Goal: Task Accomplishment & Management: Complete application form

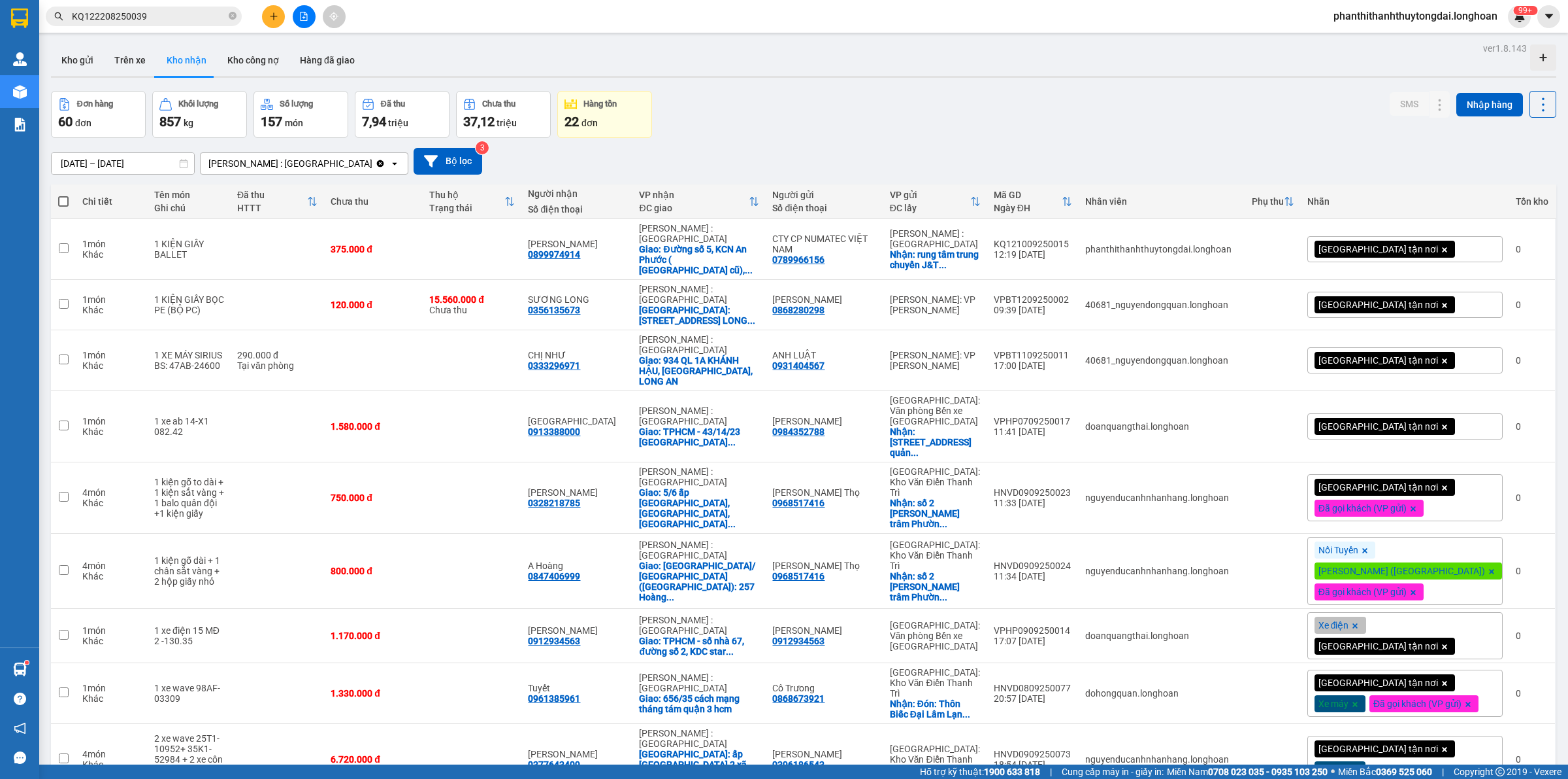
click at [235, 14] on icon "close-circle" at bounding box center [232, 15] width 8 height 8
paste input "0965642216"
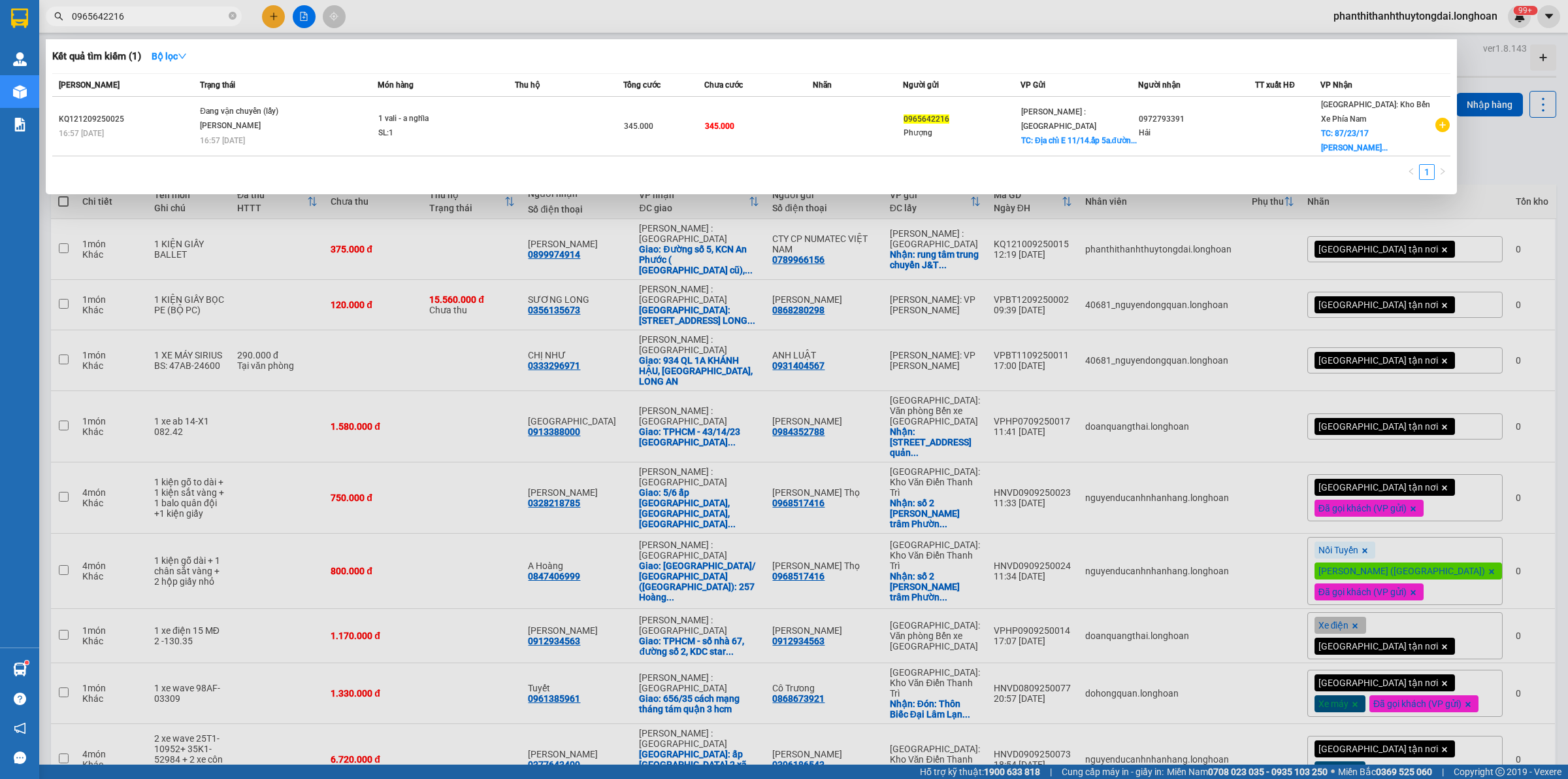
type input "0965642216"
click at [232, 12] on icon "close-circle" at bounding box center [232, 15] width 8 height 8
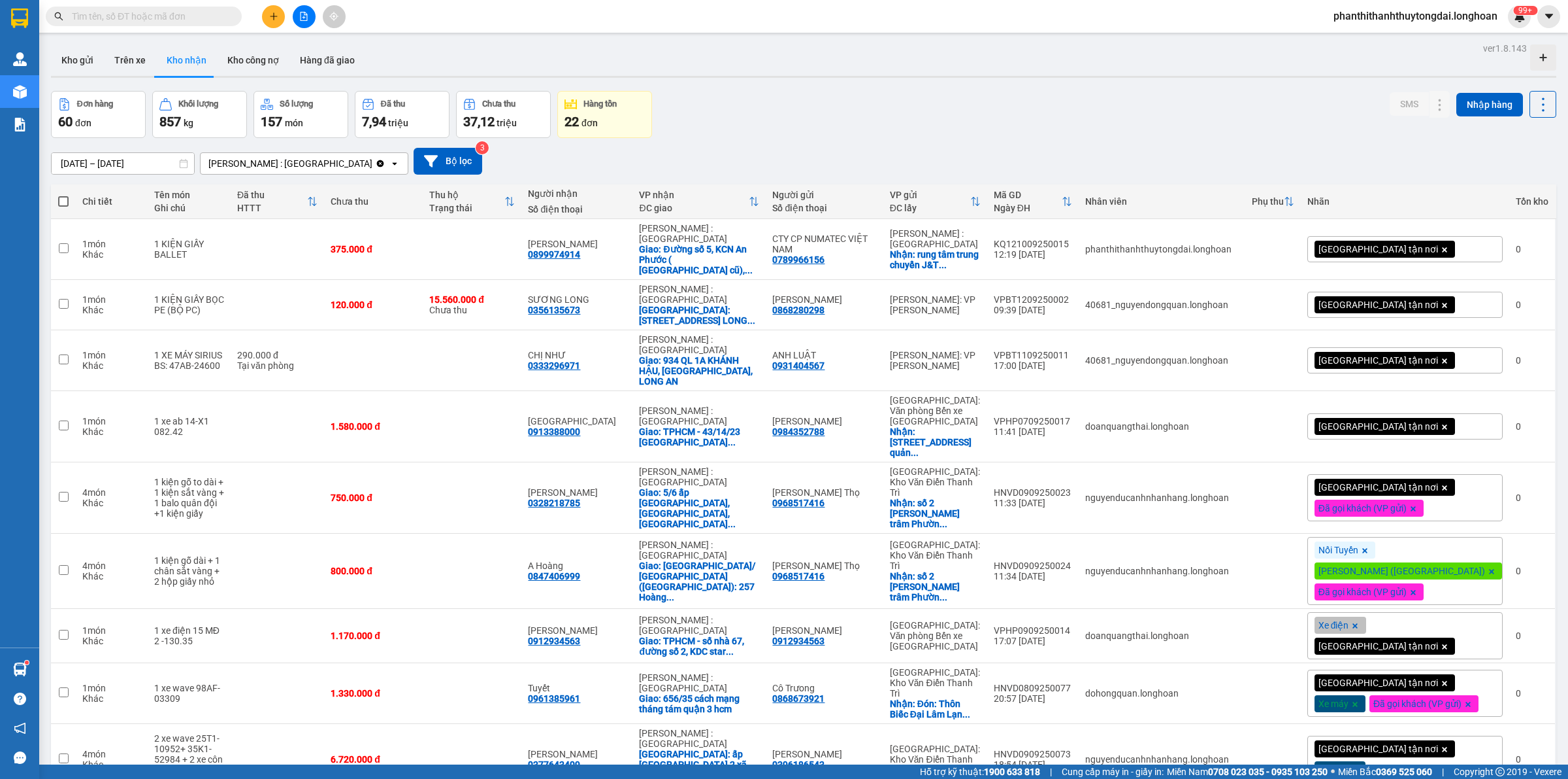
click at [190, 13] on input "text" at bounding box center [149, 16] width 154 height 14
paste input "0382 998 553"
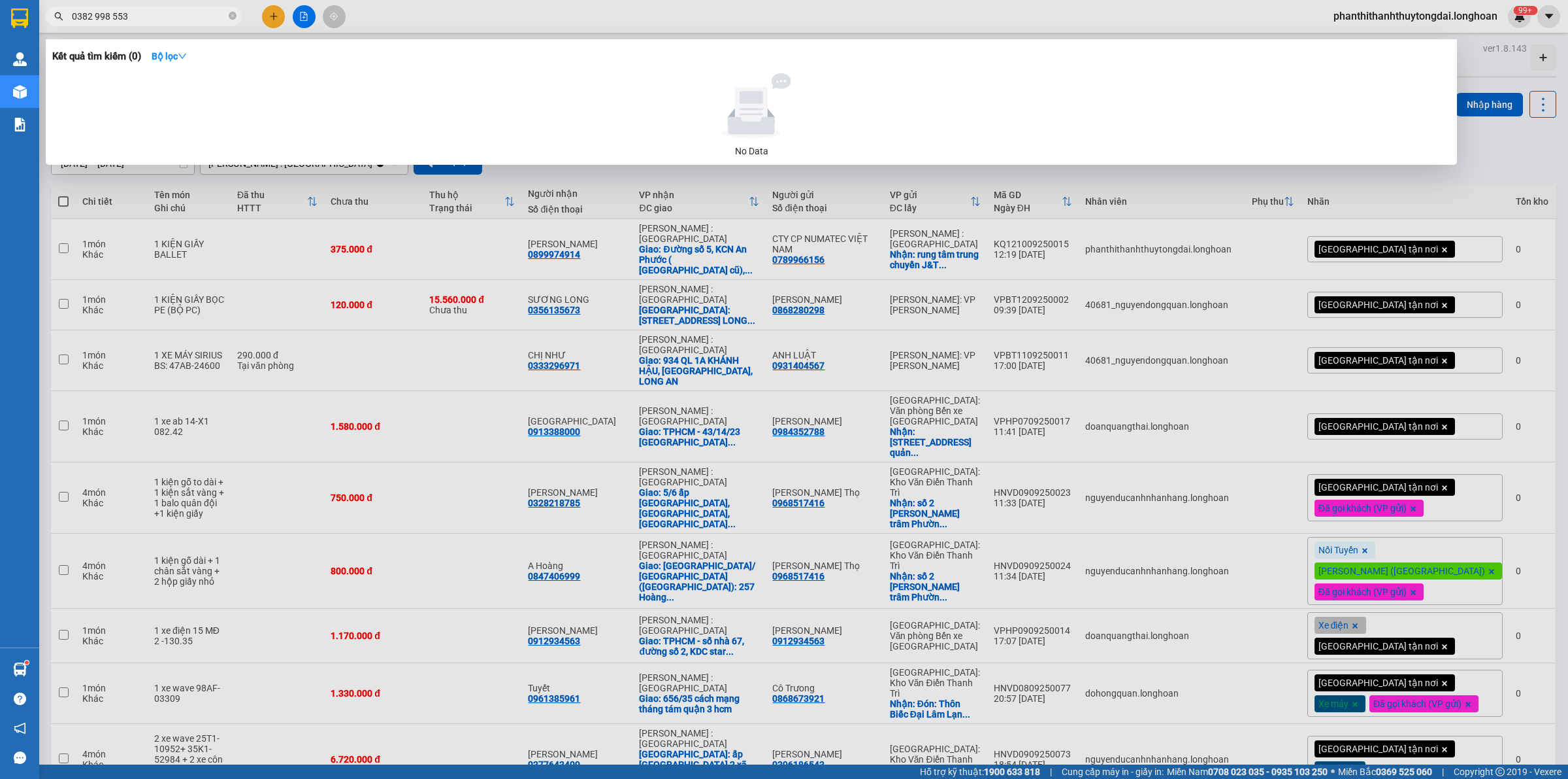
click at [114, 17] on input "0382 998 553" at bounding box center [149, 16] width 154 height 14
click at [113, 15] on input "0382 998 553" at bounding box center [149, 16] width 154 height 14
type input "0382 99553"
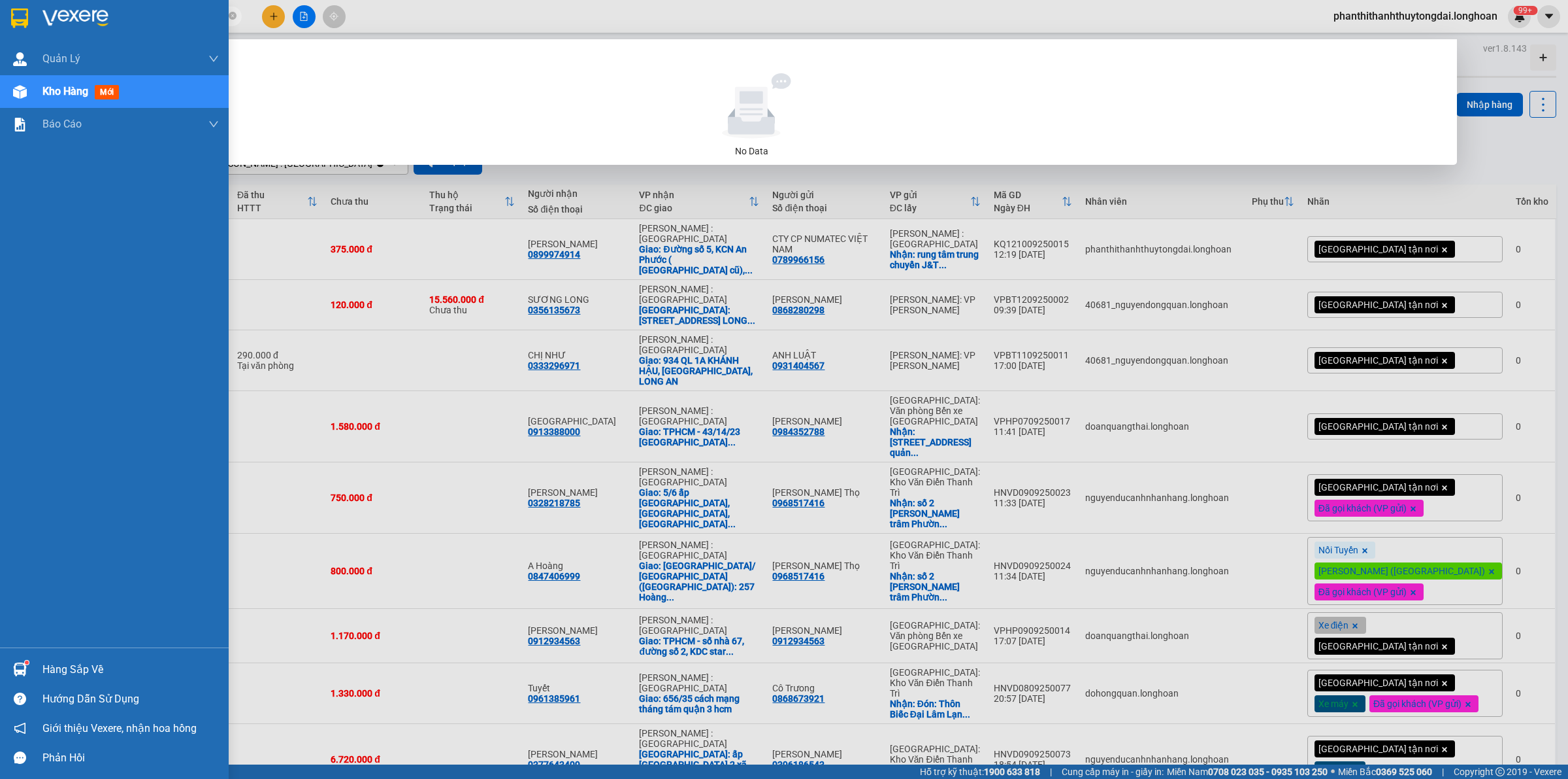
drag, startPoint x: 172, startPoint y: 18, endPoint x: 24, endPoint y: 16, distance: 148.0
click at [24, 16] on section "Kết quả tìm kiếm ( 0 ) Bộ lọc No Data 0382 99553 phanthithanhthuytongdai.longho…" at bounding box center [784, 389] width 1568 height 779
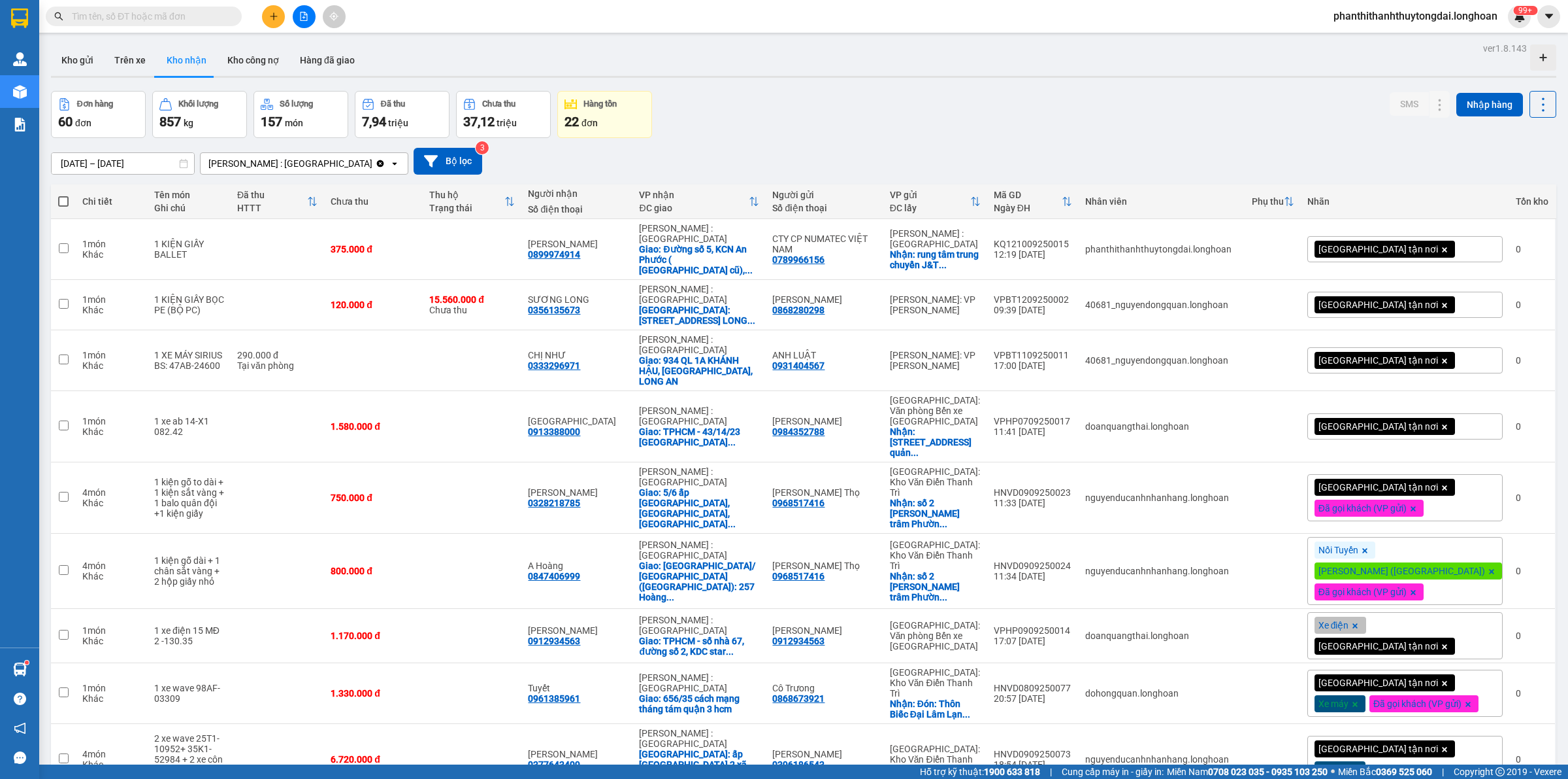
paste input "0382 998 553"
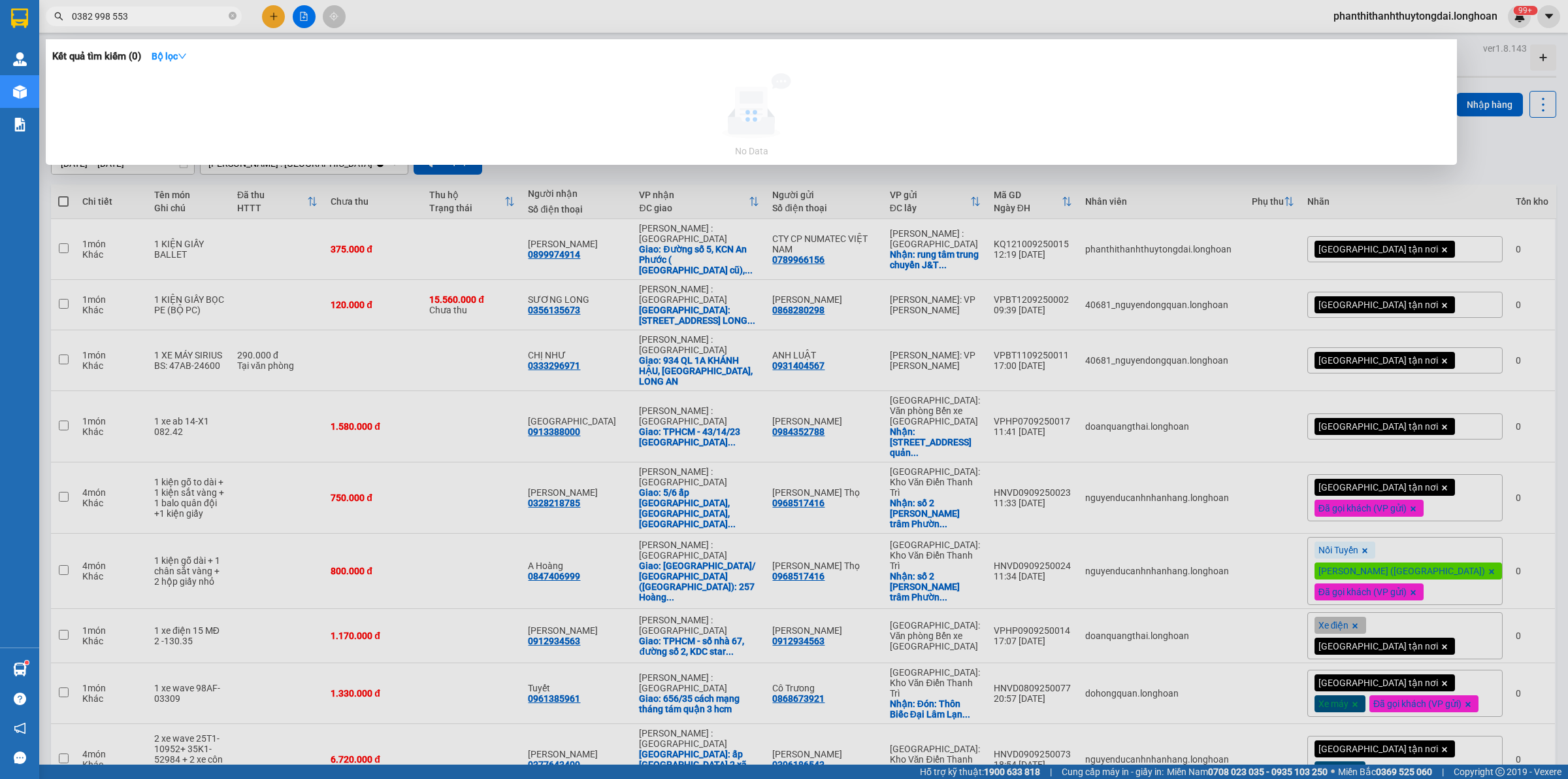
click at [112, 15] on input "0382 998 553" at bounding box center [149, 16] width 154 height 14
click at [95, 19] on input "0382 998553" at bounding box center [149, 16] width 154 height 14
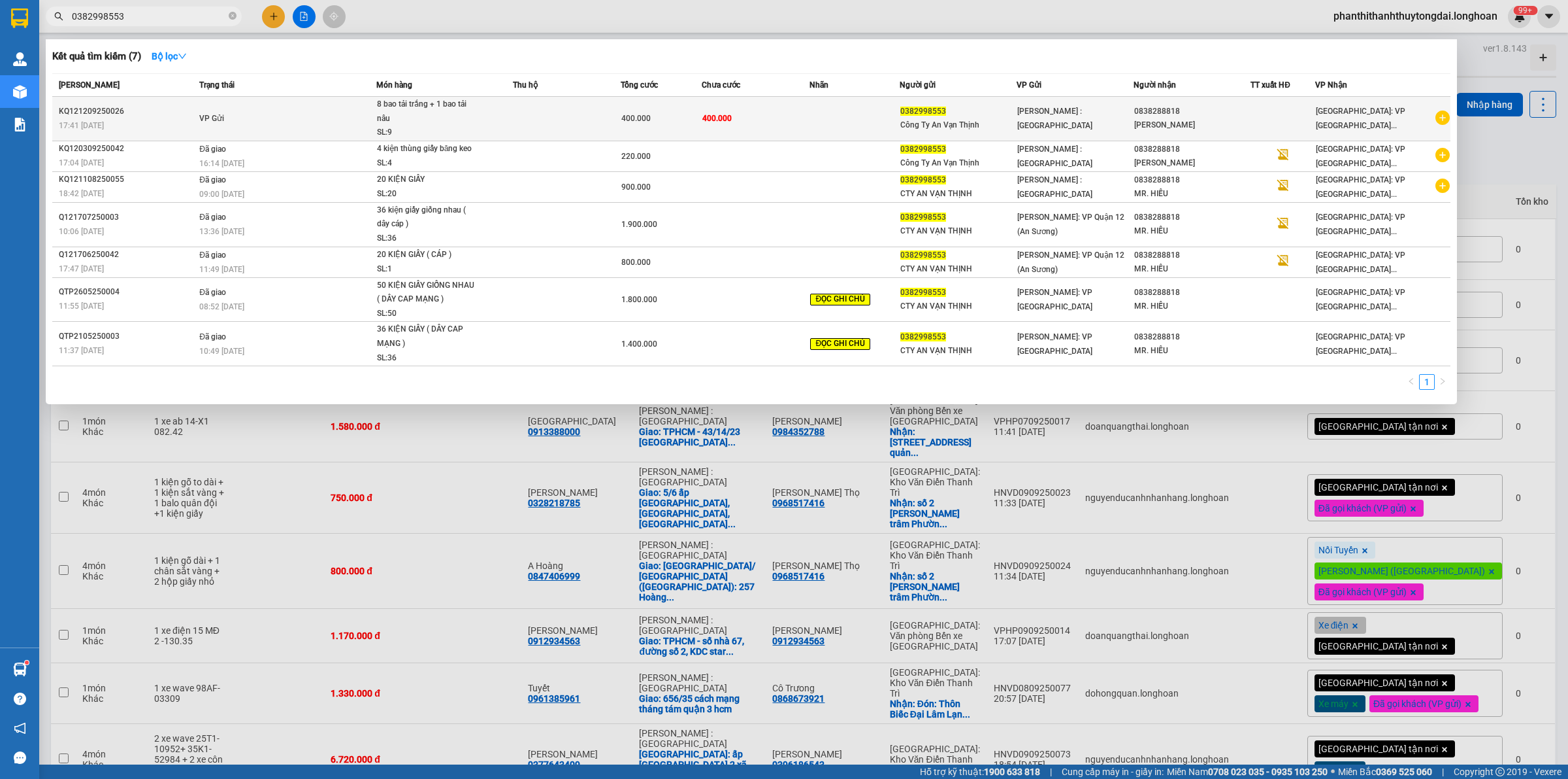
type input "0382998553"
click at [554, 115] on td at bounding box center [567, 118] width 108 height 45
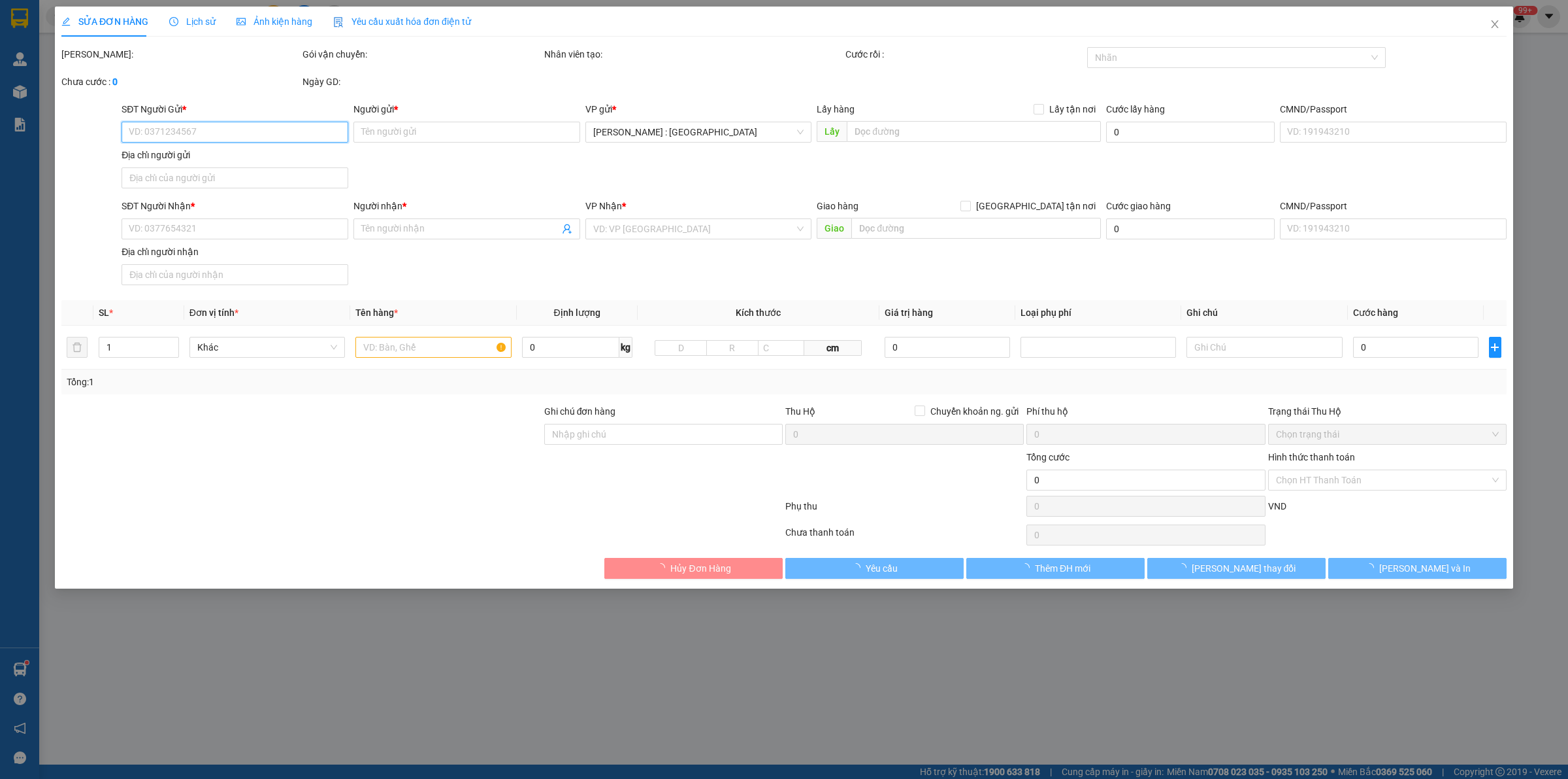
type input "0382998553"
type input "Công Ty An Vạn Thịnh"
type input "0838288818"
type input "[PERSON_NAME]"
type input "400.000"
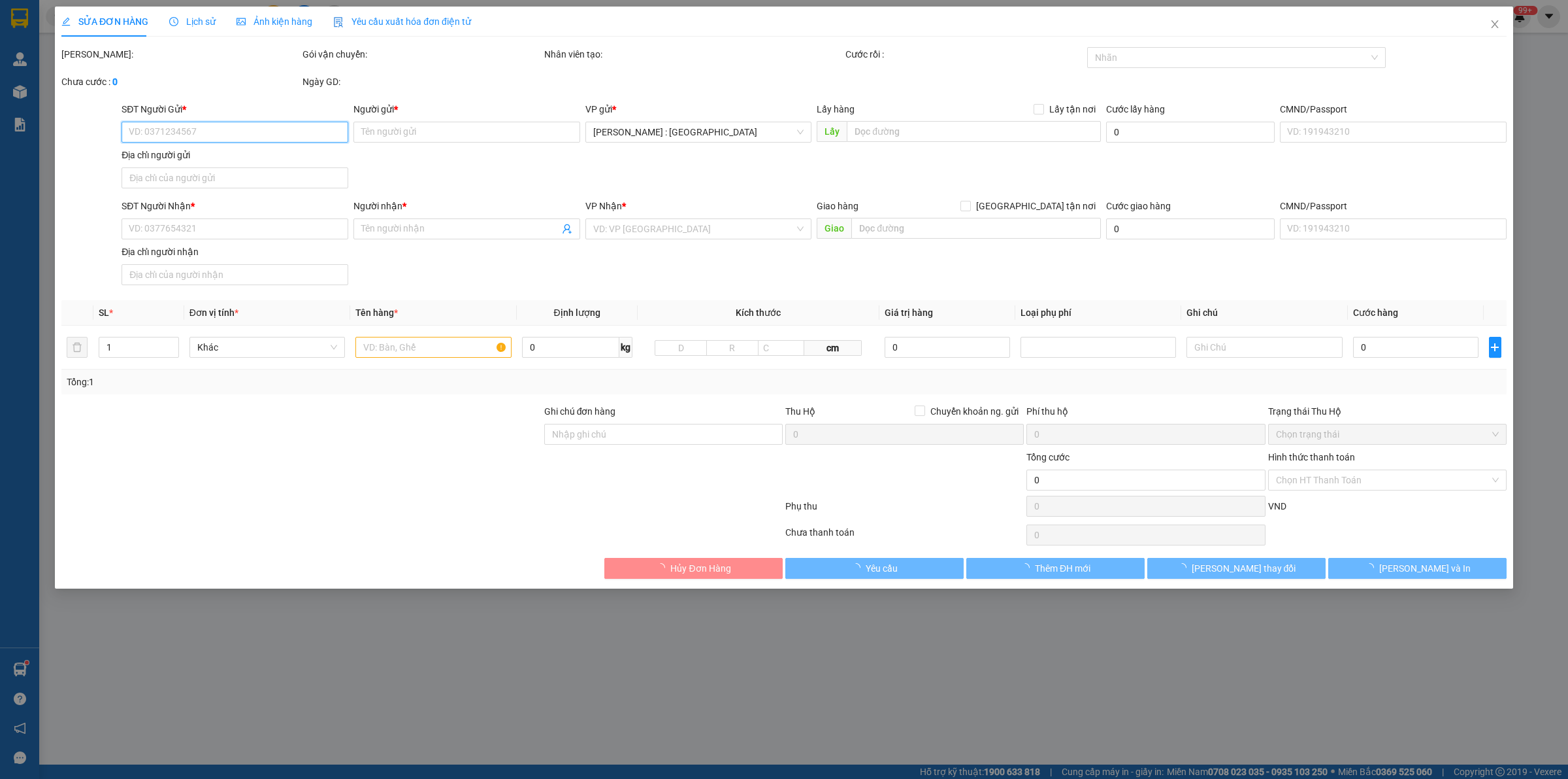
type input "400.000"
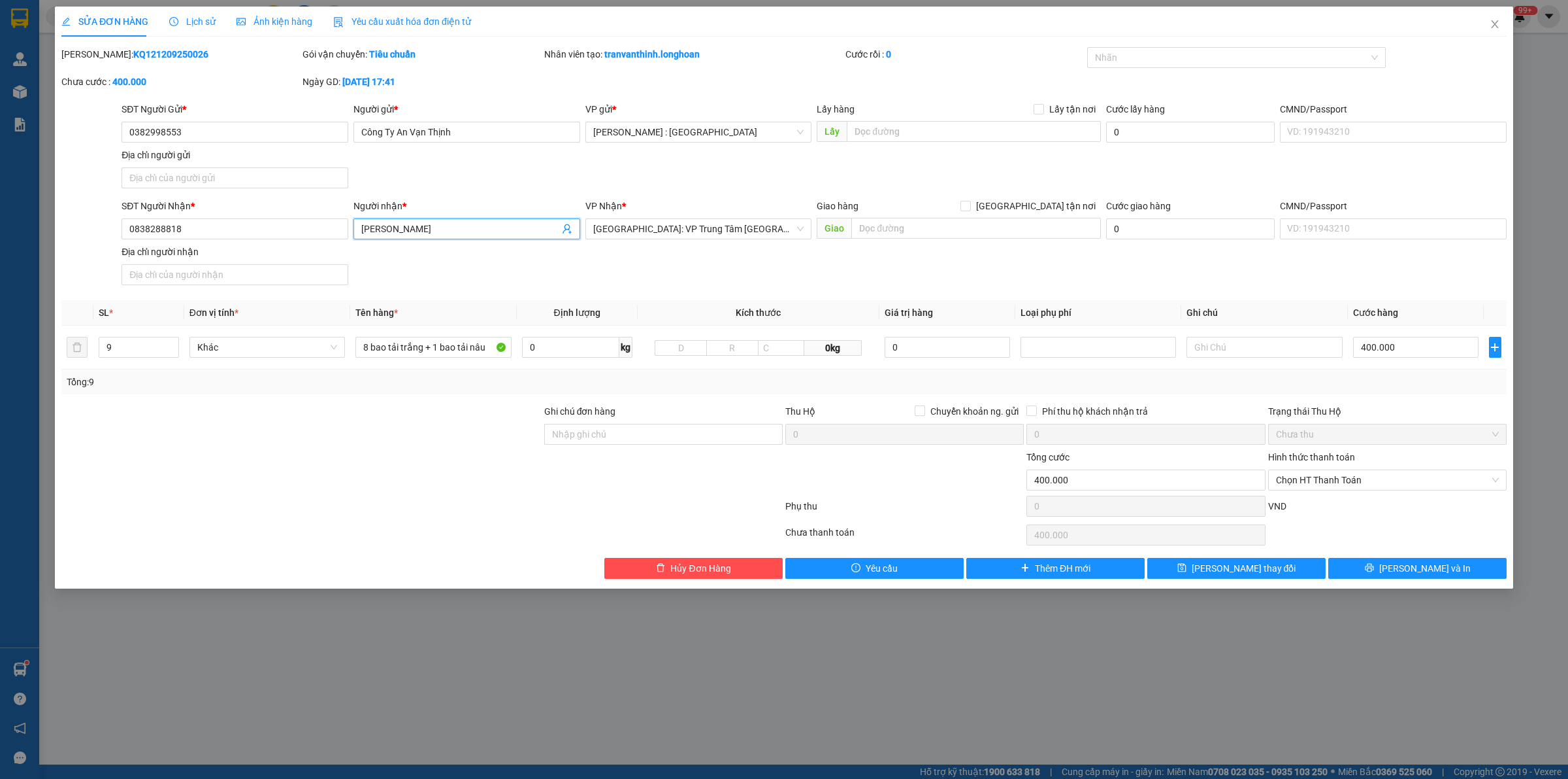
drag, startPoint x: 465, startPoint y: 227, endPoint x: 306, endPoint y: 242, distance: 159.7
click at [306, 242] on div "SĐT Người Nhận * 0838288818 Người nhận * Anh Hiếu Anh Hiếu VP Nhận * Khánh Hòa:…" at bounding box center [814, 244] width 1390 height 91
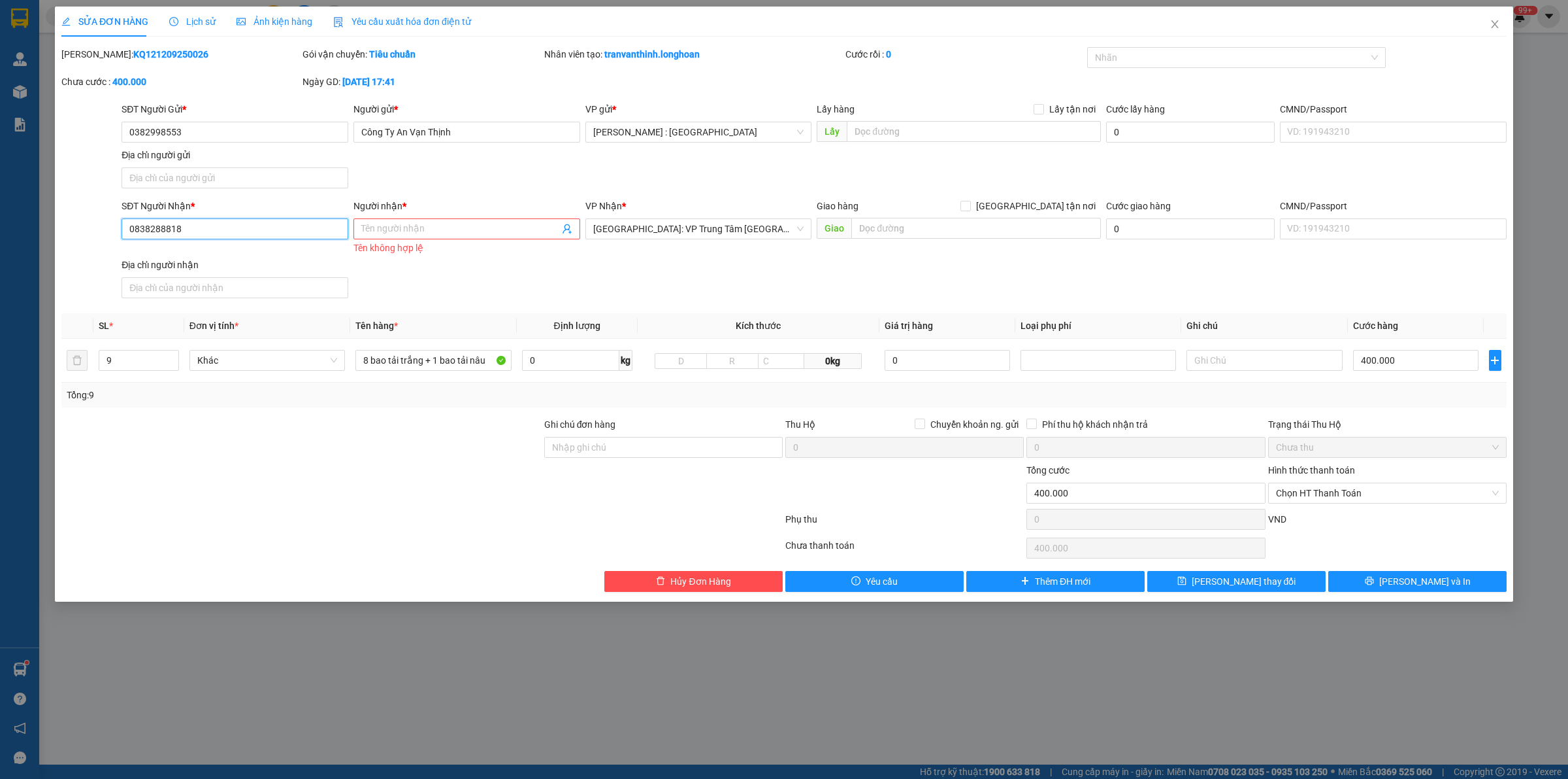
drag, startPoint x: 268, startPoint y: 228, endPoint x: 88, endPoint y: 228, distance: 180.0
click at [88, 228] on div "SĐT Người Nhận * 0838288818 0838288818 Người nhận * Tên người nhận Tên không hợ…" at bounding box center [784, 251] width 1448 height 105
click at [456, 230] on input "Người nhận *" at bounding box center [460, 228] width 198 height 14
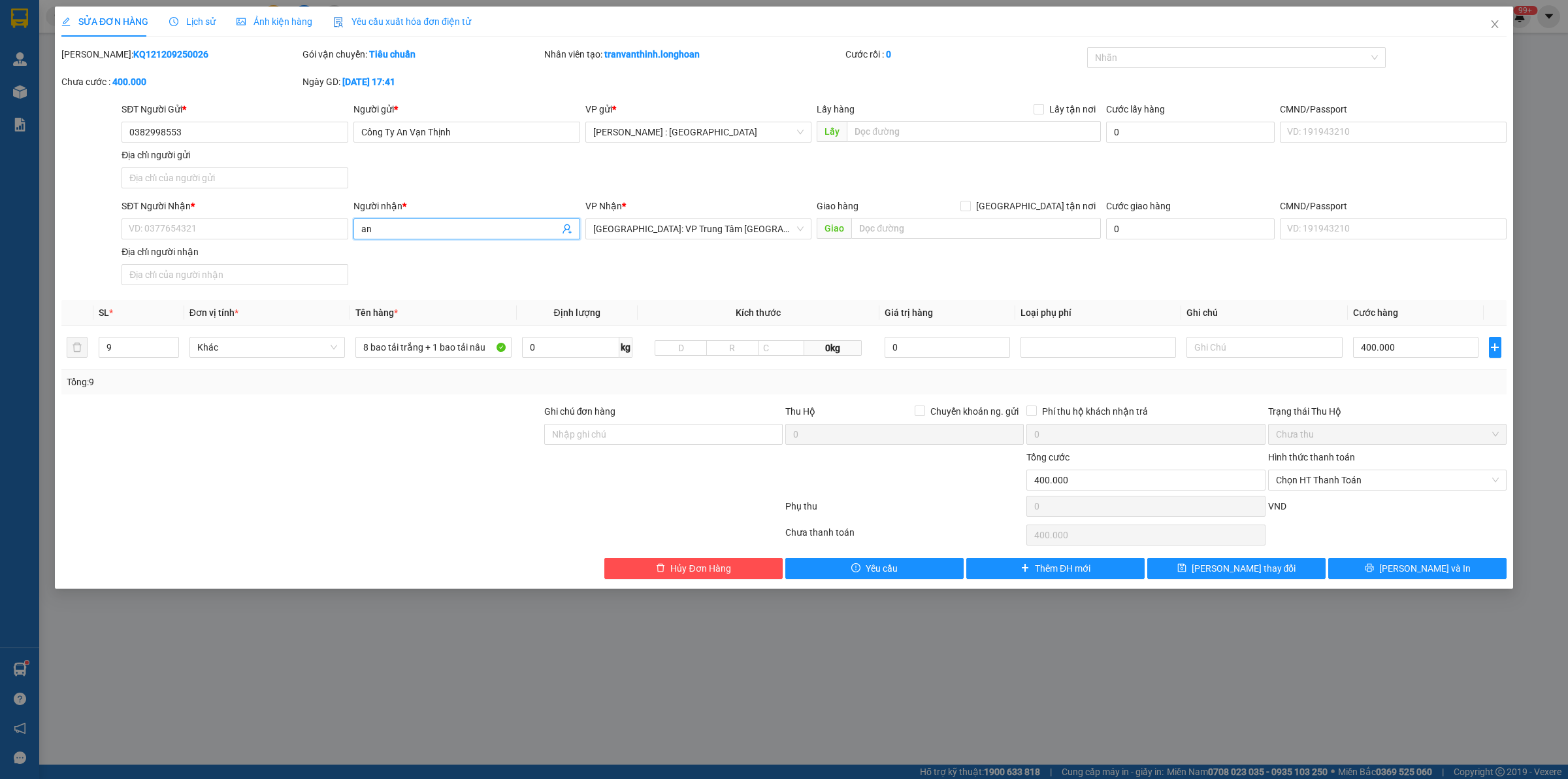
type input "a"
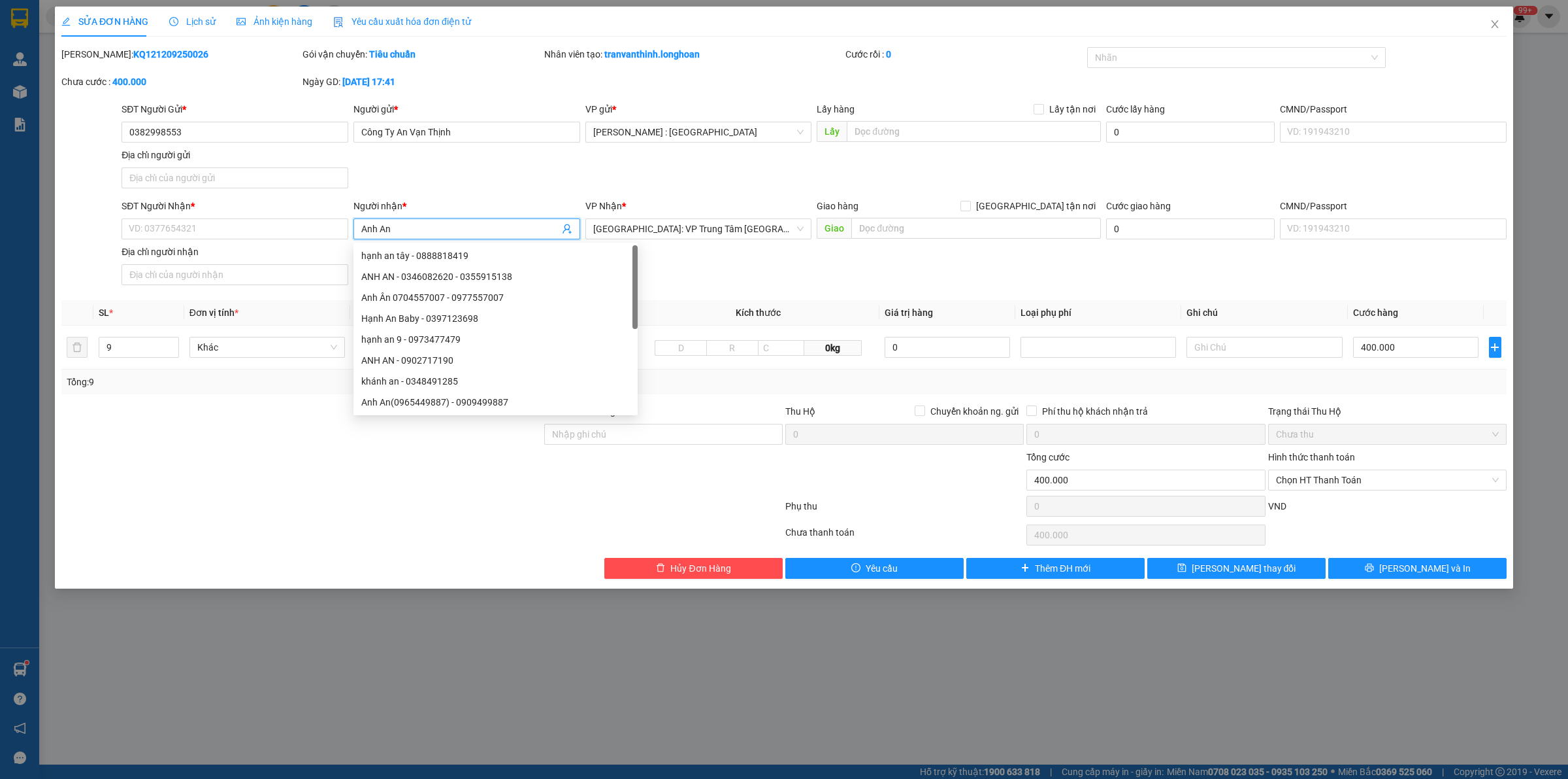
type input "Anh An"
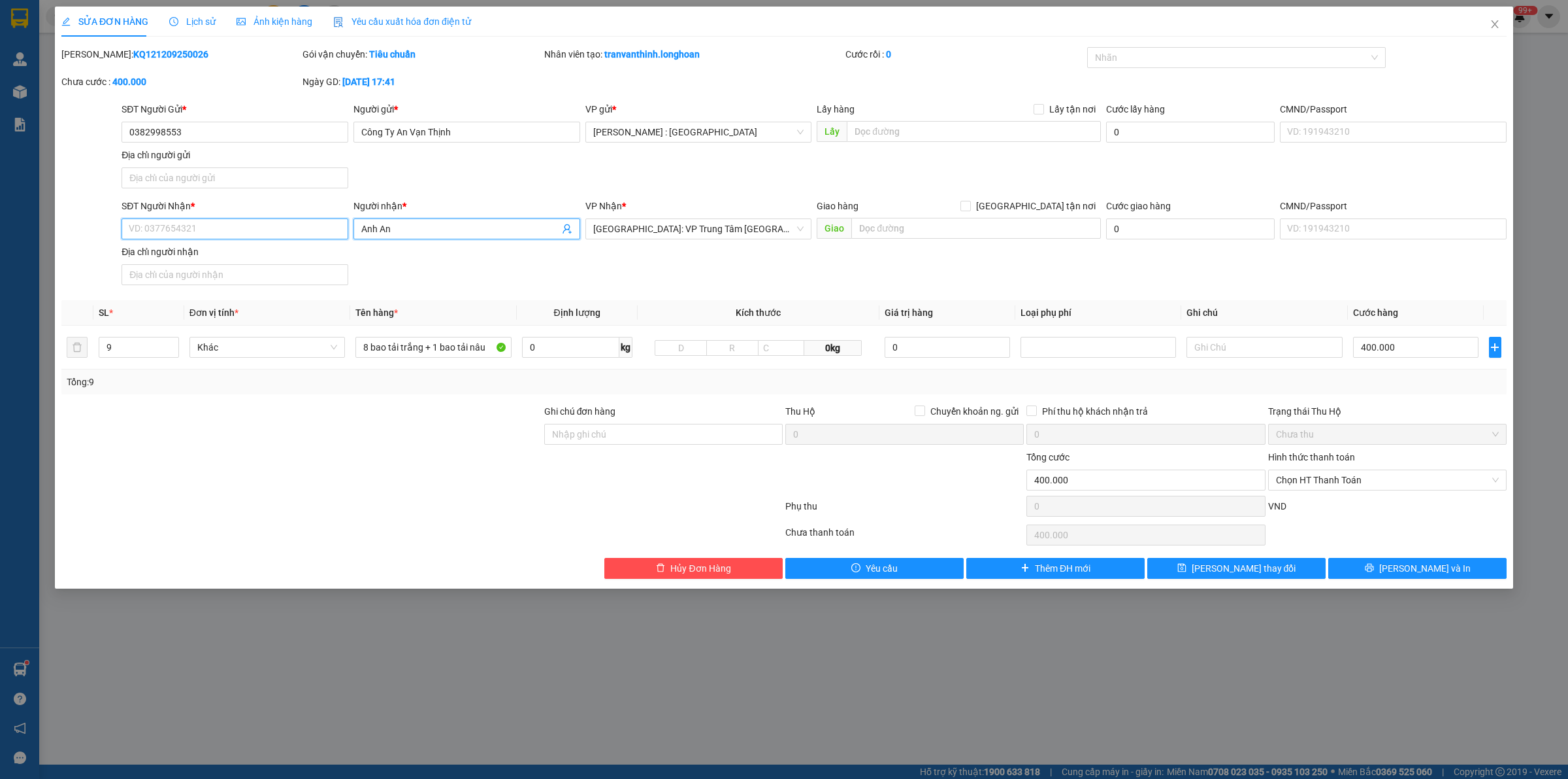
click at [246, 237] on input "SĐT Người Nhận *" at bounding box center [235, 228] width 227 height 21
paste input "0868115971"
type input "0868115971"
drag, startPoint x: 1396, startPoint y: 560, endPoint x: 1397, endPoint y: 566, distance: 6.1
click at [1396, 563] on button "[PERSON_NAME] và In" at bounding box center [1418, 568] width 178 height 21
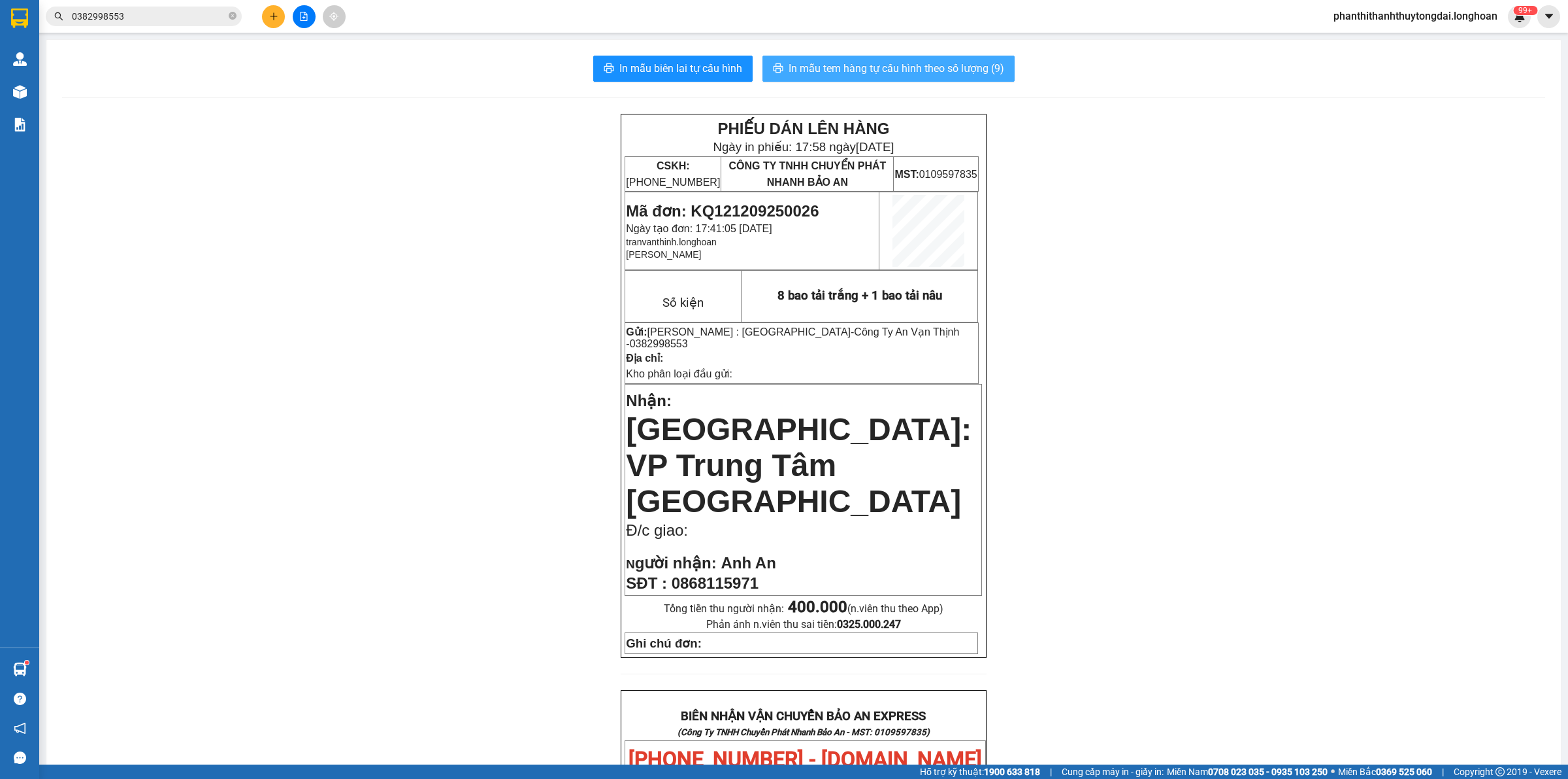
click at [882, 59] on button "In mẫu tem hàng tự cấu hình theo số lượng (9)" at bounding box center [888, 69] width 252 height 26
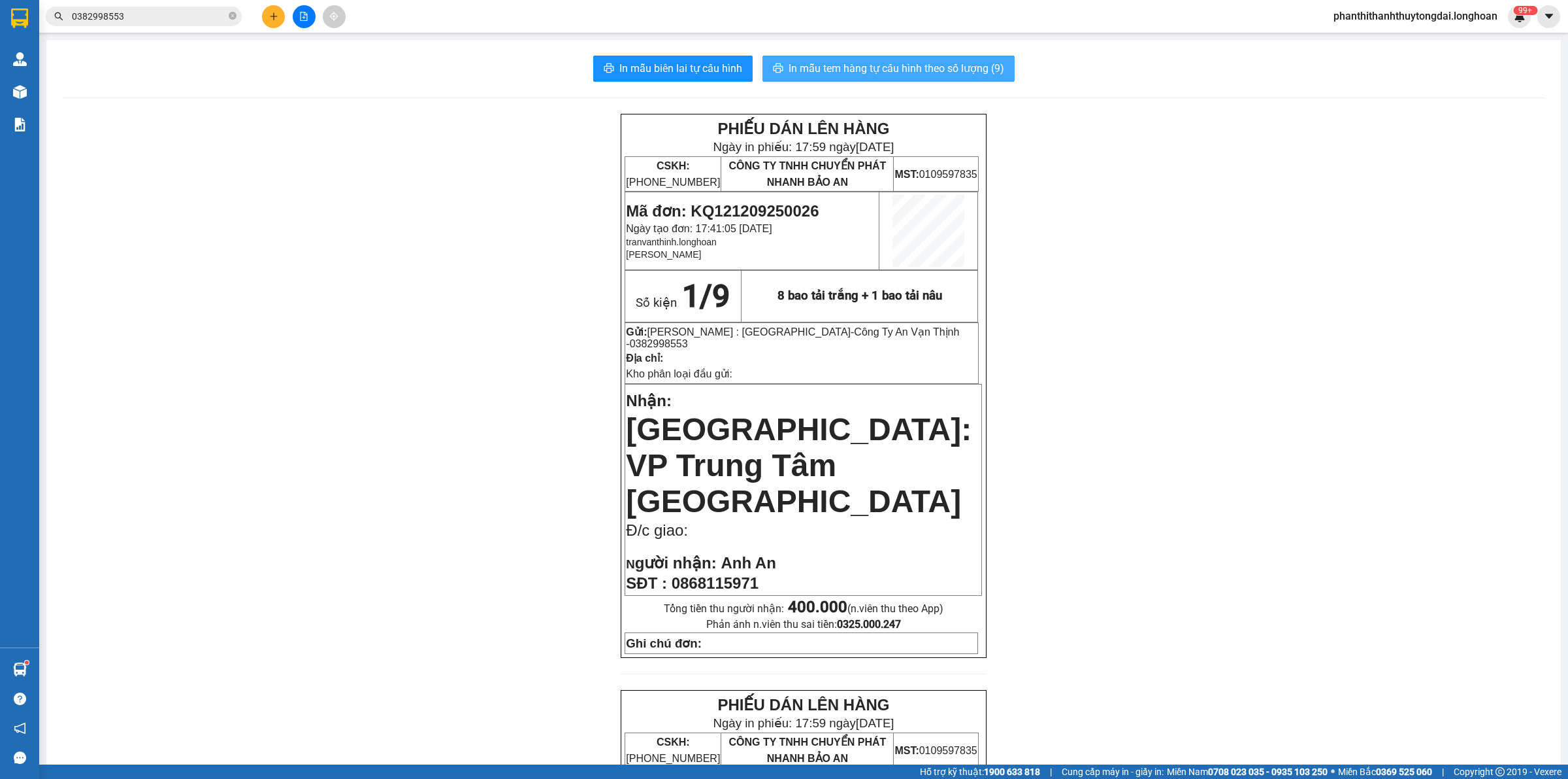
click at [883, 70] on span "In mẫu tem hàng tự cấu hình theo số lượng (9)" at bounding box center [896, 68] width 216 height 16
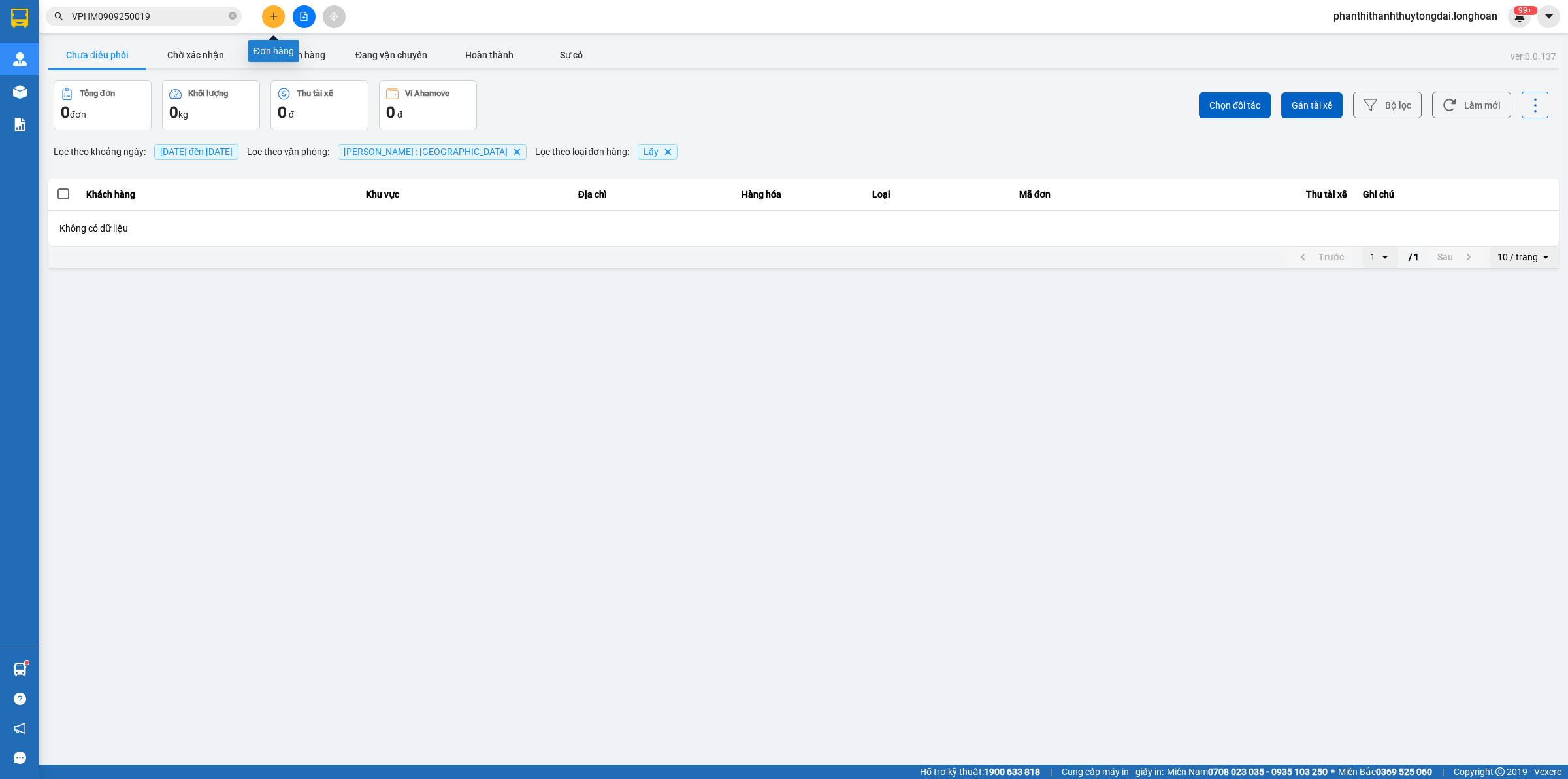
click at [275, 19] on icon "plus" at bounding box center [273, 16] width 9 height 9
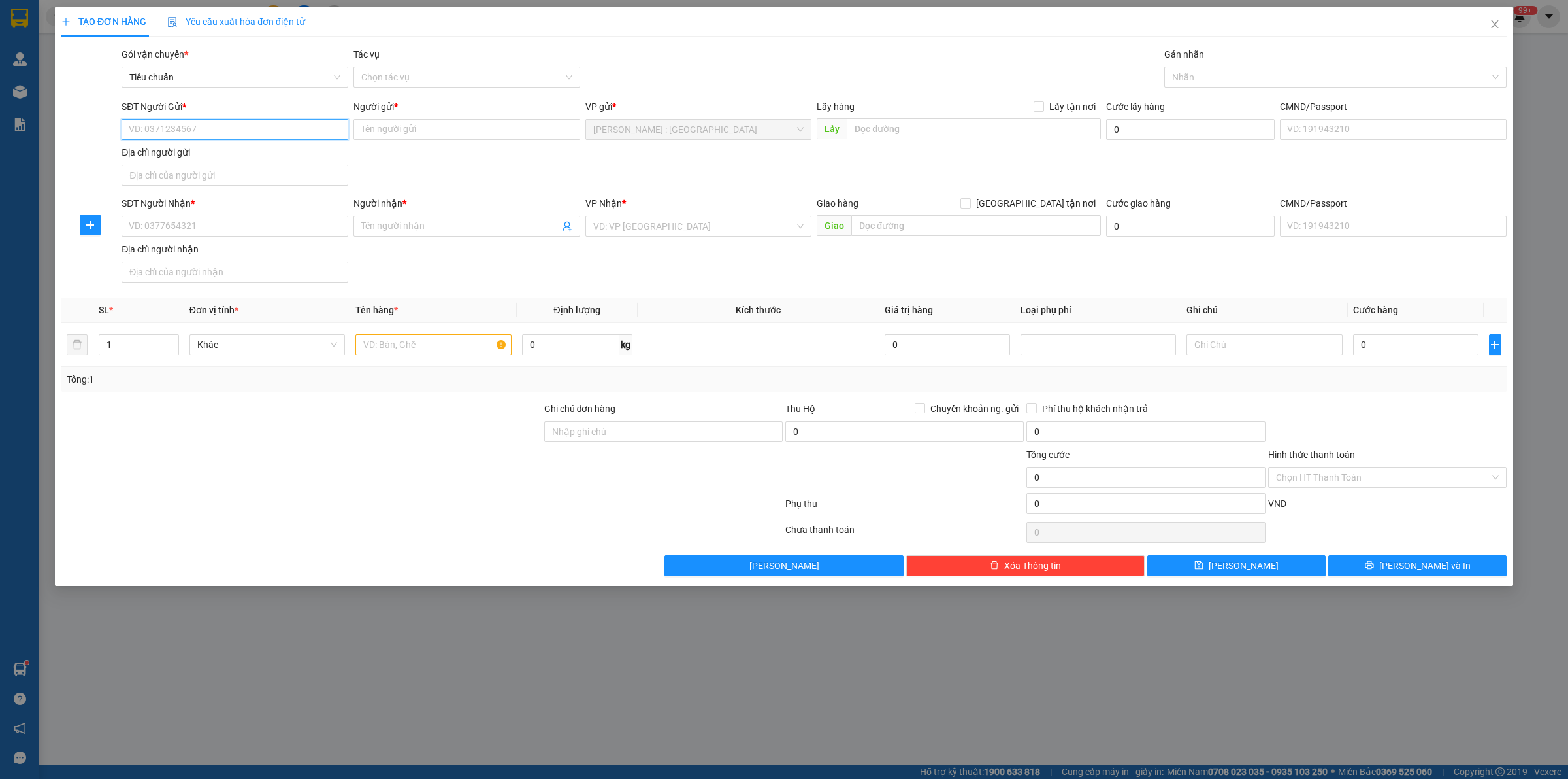
click at [210, 135] on input "SĐT Người Gửi *" at bounding box center [235, 129] width 227 height 21
paste input "0778889910"
type input "0778889910"
click at [325, 227] on input "SĐT Người Nhận *" at bounding box center [235, 226] width 227 height 21
paste input "0913996034"
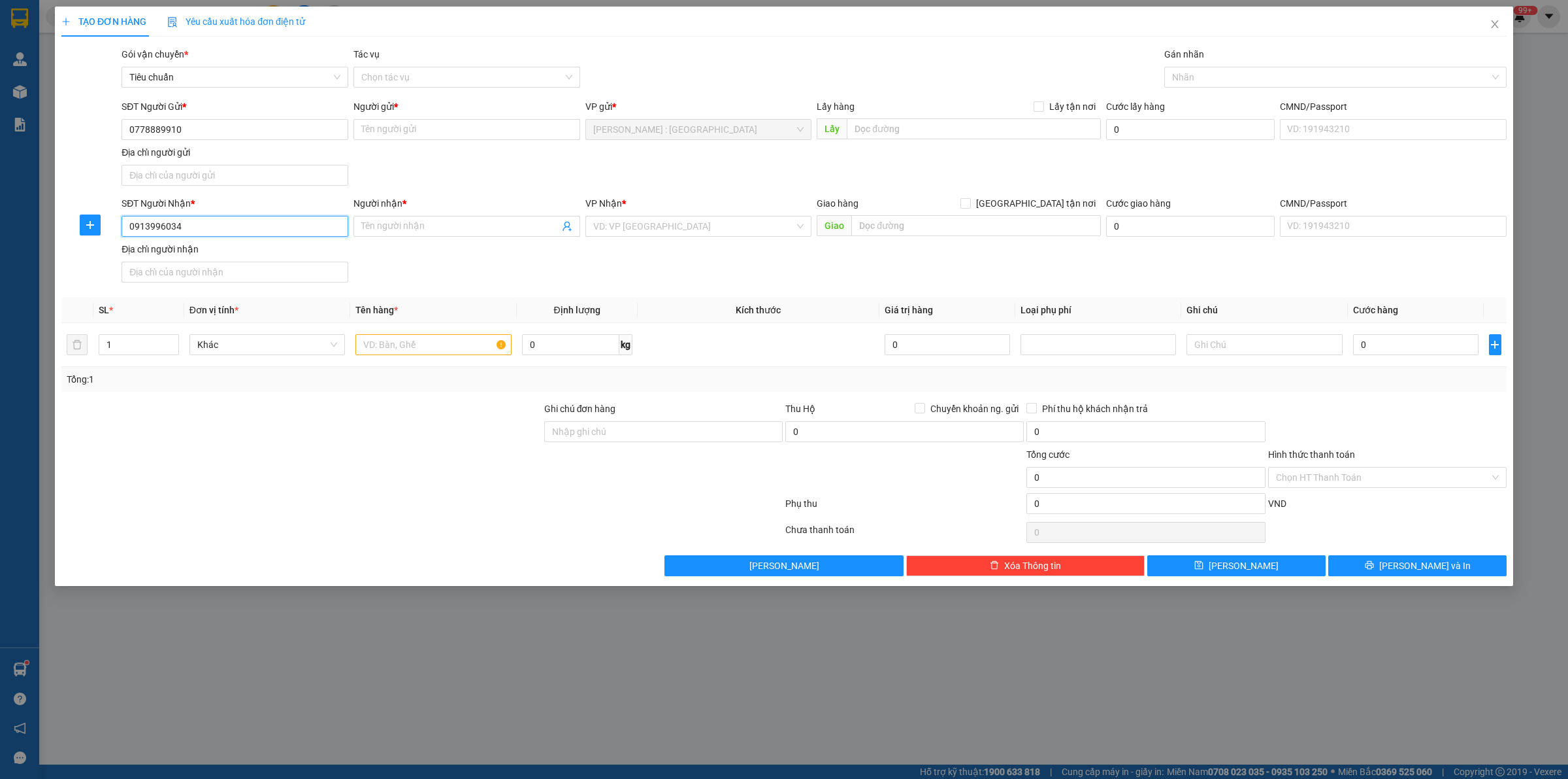
type input "0913996034"
click at [429, 131] on input "Người gửi *" at bounding box center [467, 129] width 227 height 21
paste input "[PERSON_NAME]"
type input "[PERSON_NAME]"
click at [442, 227] on input "Người nhận *" at bounding box center [460, 226] width 198 height 14
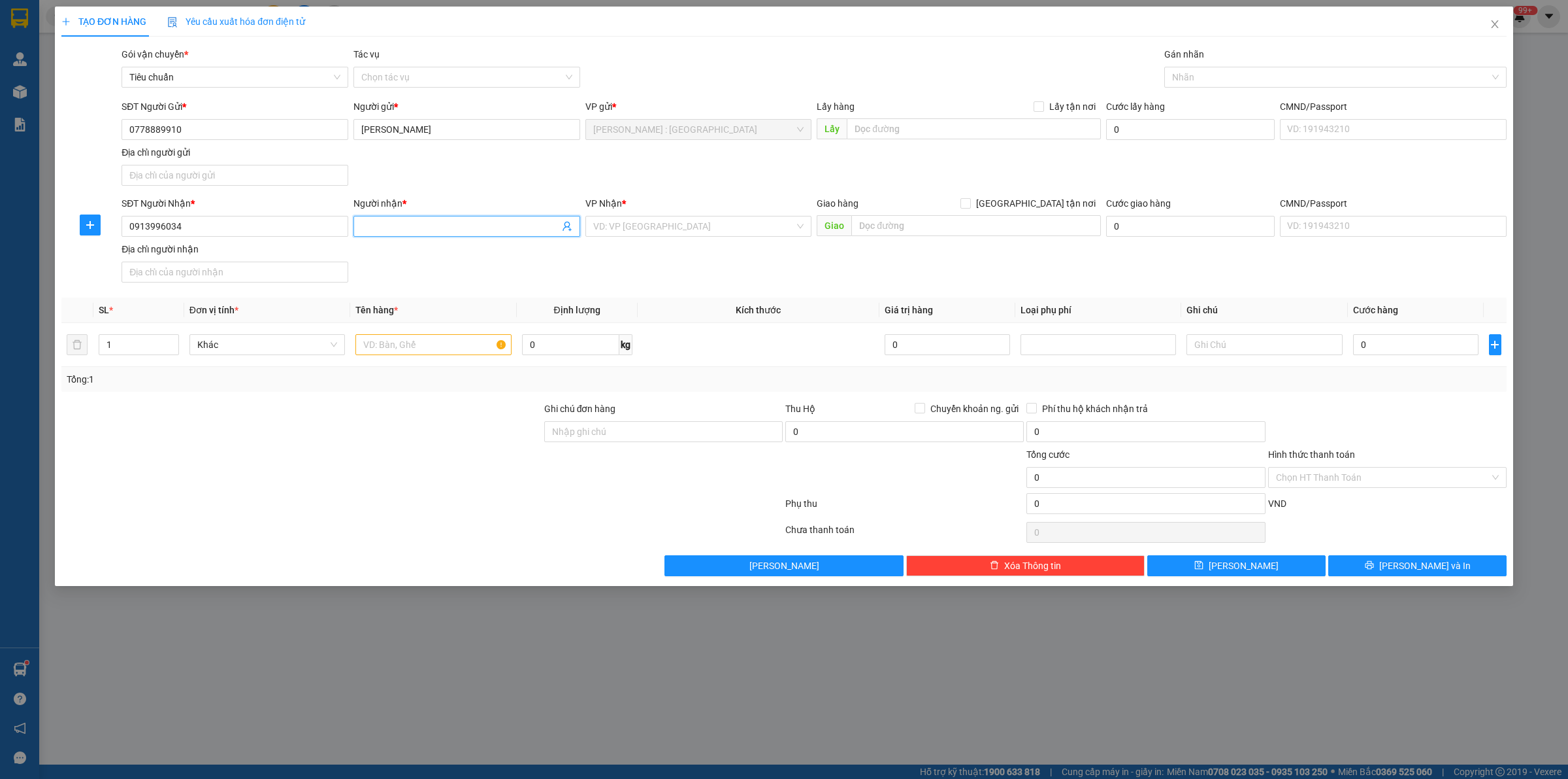
paste input "Nga"
type input "Nga"
drag, startPoint x: 906, startPoint y: 141, endPoint x: 910, endPoint y: 133, distance: 8.9
click at [909, 140] on div "Lấy hàng Lấy tận nơi Lấy" at bounding box center [959, 123] width 284 height 46
click at [910, 133] on input "text" at bounding box center [974, 129] width 254 height 21
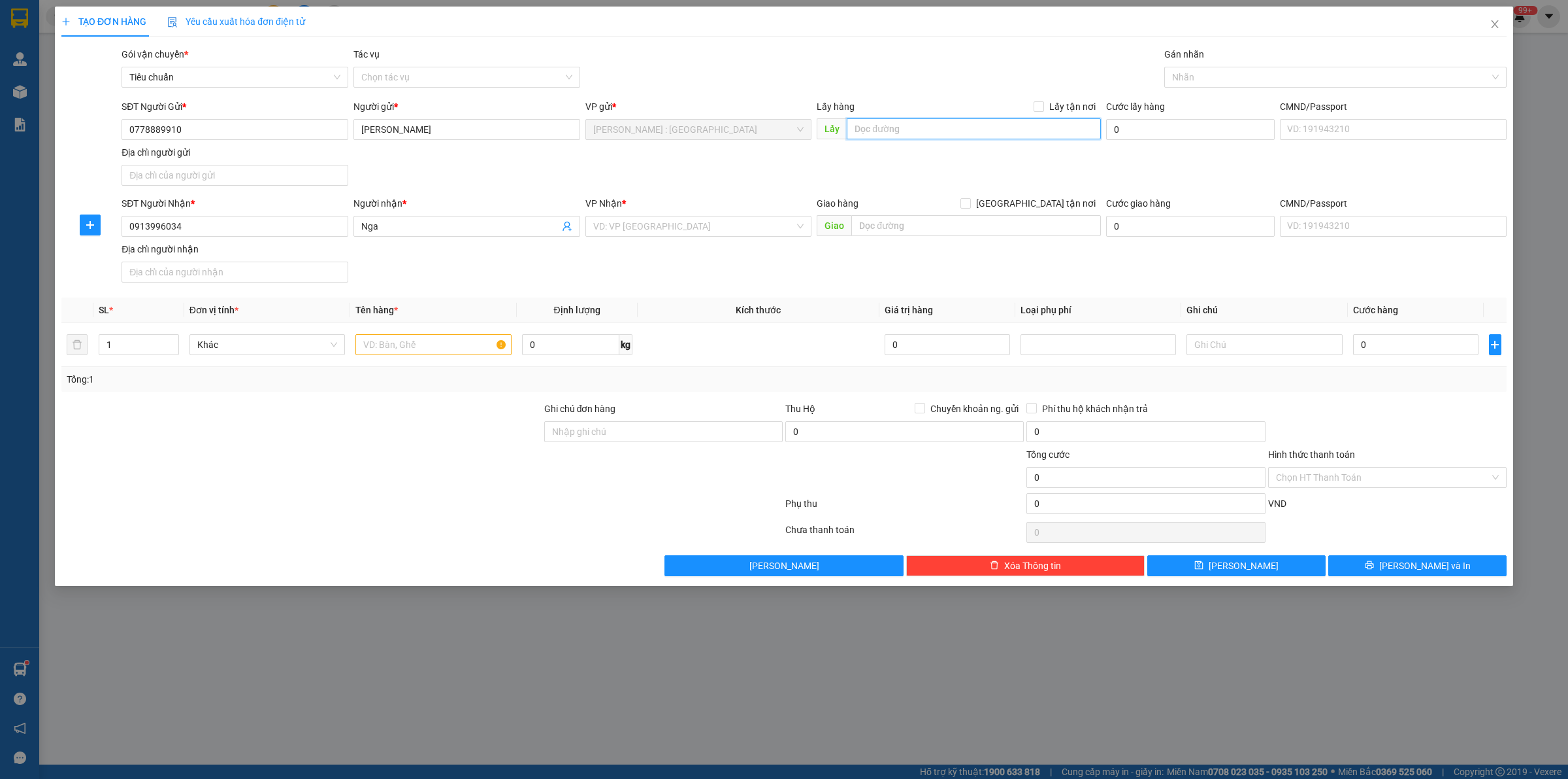
paste input "278 nam bến sỏi xã thành long huyện [GEOGRAPHIC_DATA]"
type input "278 nam bến sỏi xã thành long huyện [GEOGRAPHIC_DATA]"
click at [1053, 107] on span "Lấy tận nơi" at bounding box center [1072, 107] width 57 height 14
click at [1043, 107] on input "Lấy tận nơi" at bounding box center [1038, 106] width 9 height 9
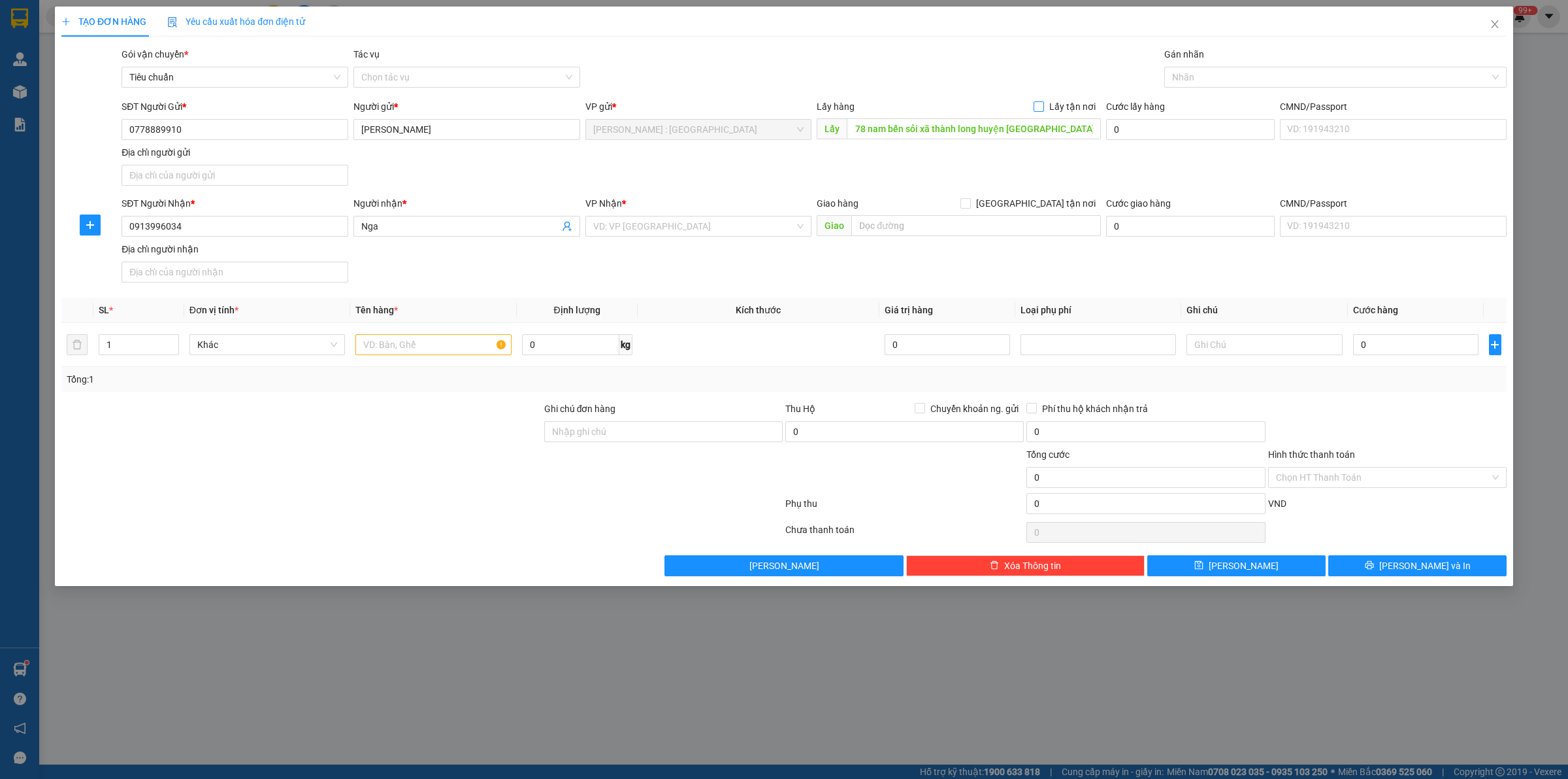
checkbox input "true"
click at [983, 227] on input "text" at bounding box center [975, 225] width 249 height 21
paste input "Gửi đi 273/22 đường tô hiến thành [GEOGRAPHIC_DATA]"
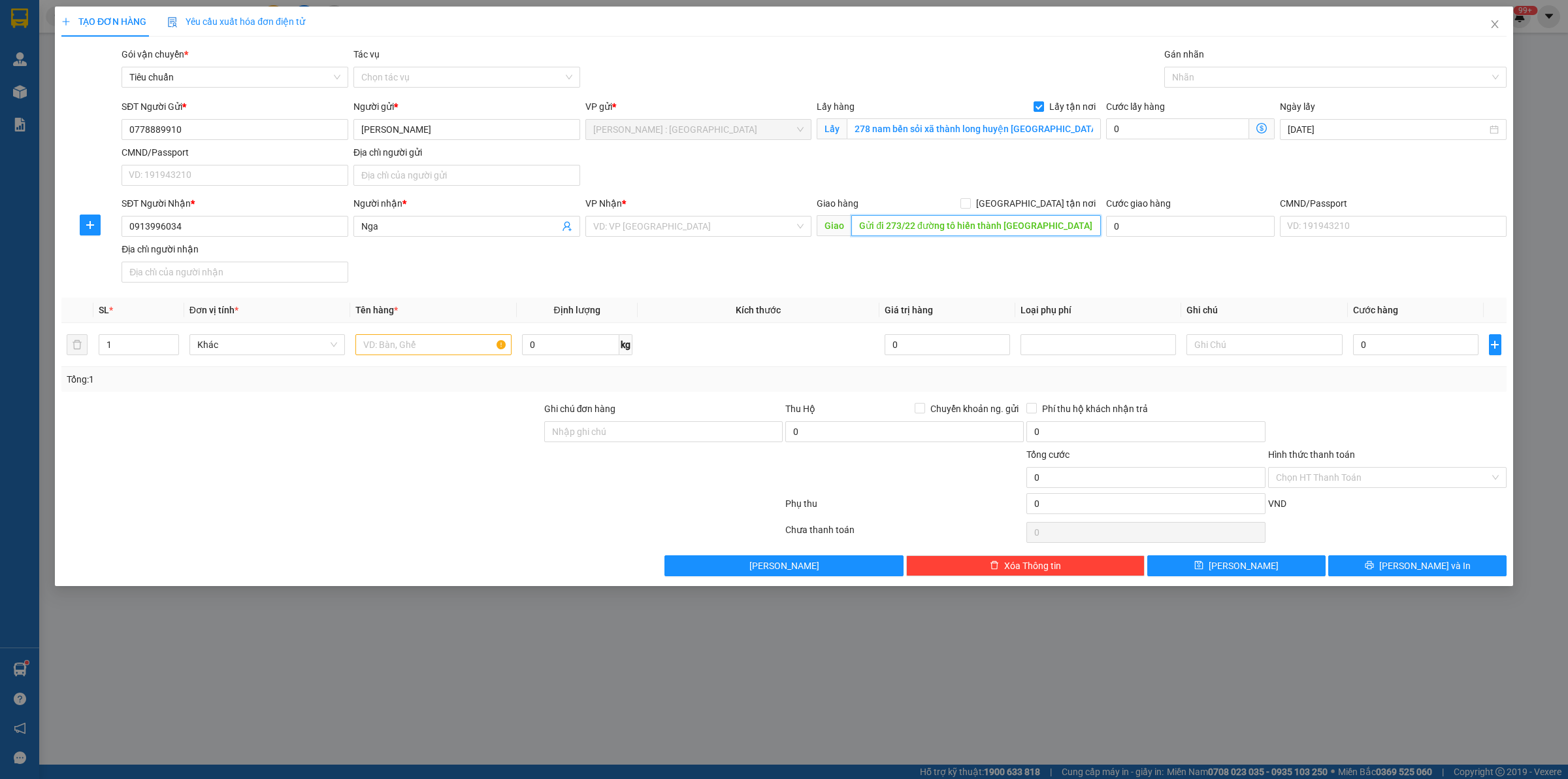
scroll to position [0, 24]
type input "Gửi đi 273/22 đường tô hiến thành [GEOGRAPHIC_DATA]"
click at [1044, 204] on span "[GEOGRAPHIC_DATA] tận nơi" at bounding box center [1036, 203] width 130 height 14
click at [970, 204] on input "[GEOGRAPHIC_DATA] tận nơi" at bounding box center [964, 202] width 9 height 9
checkbox input "true"
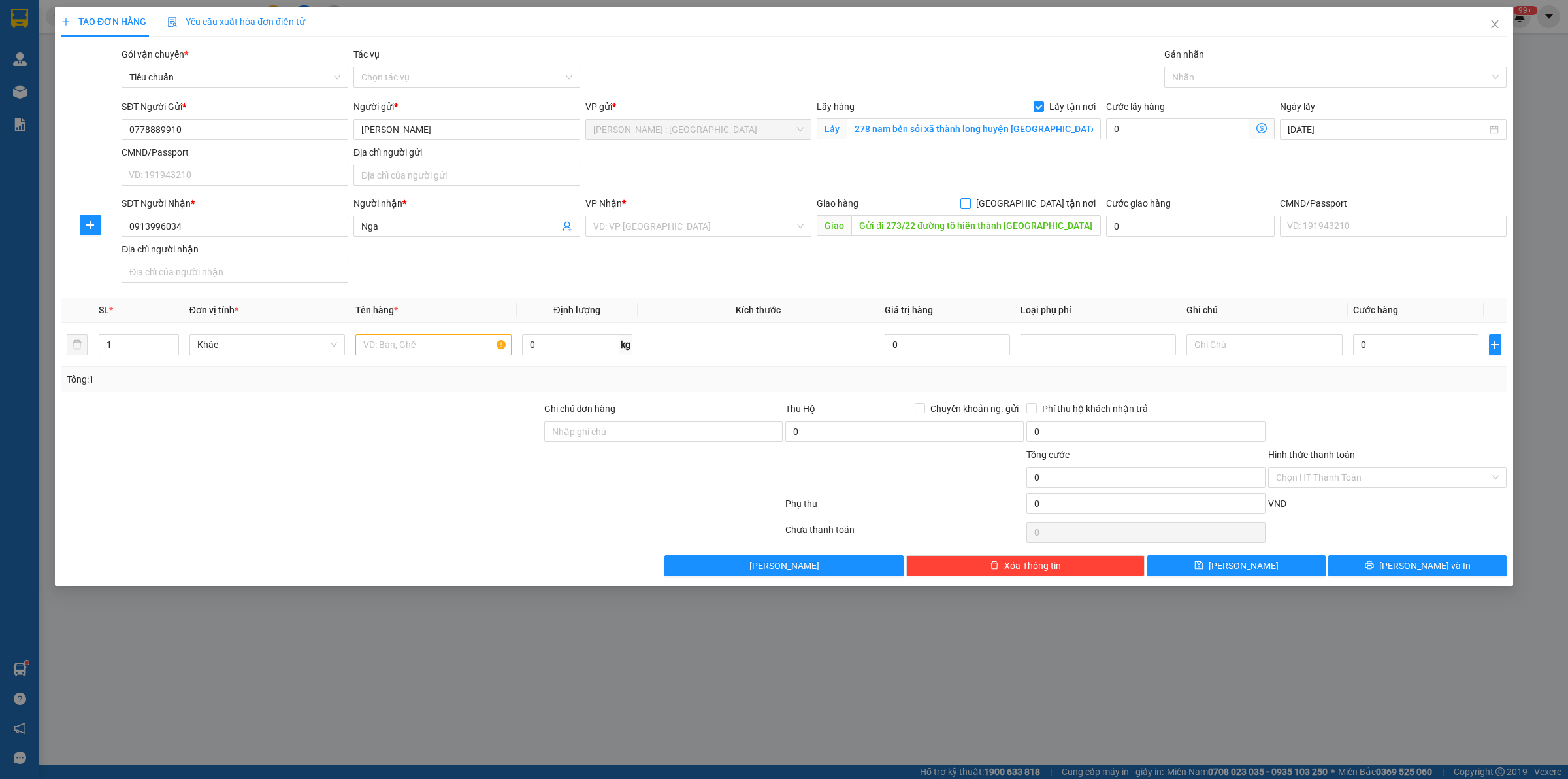
scroll to position [0, 0]
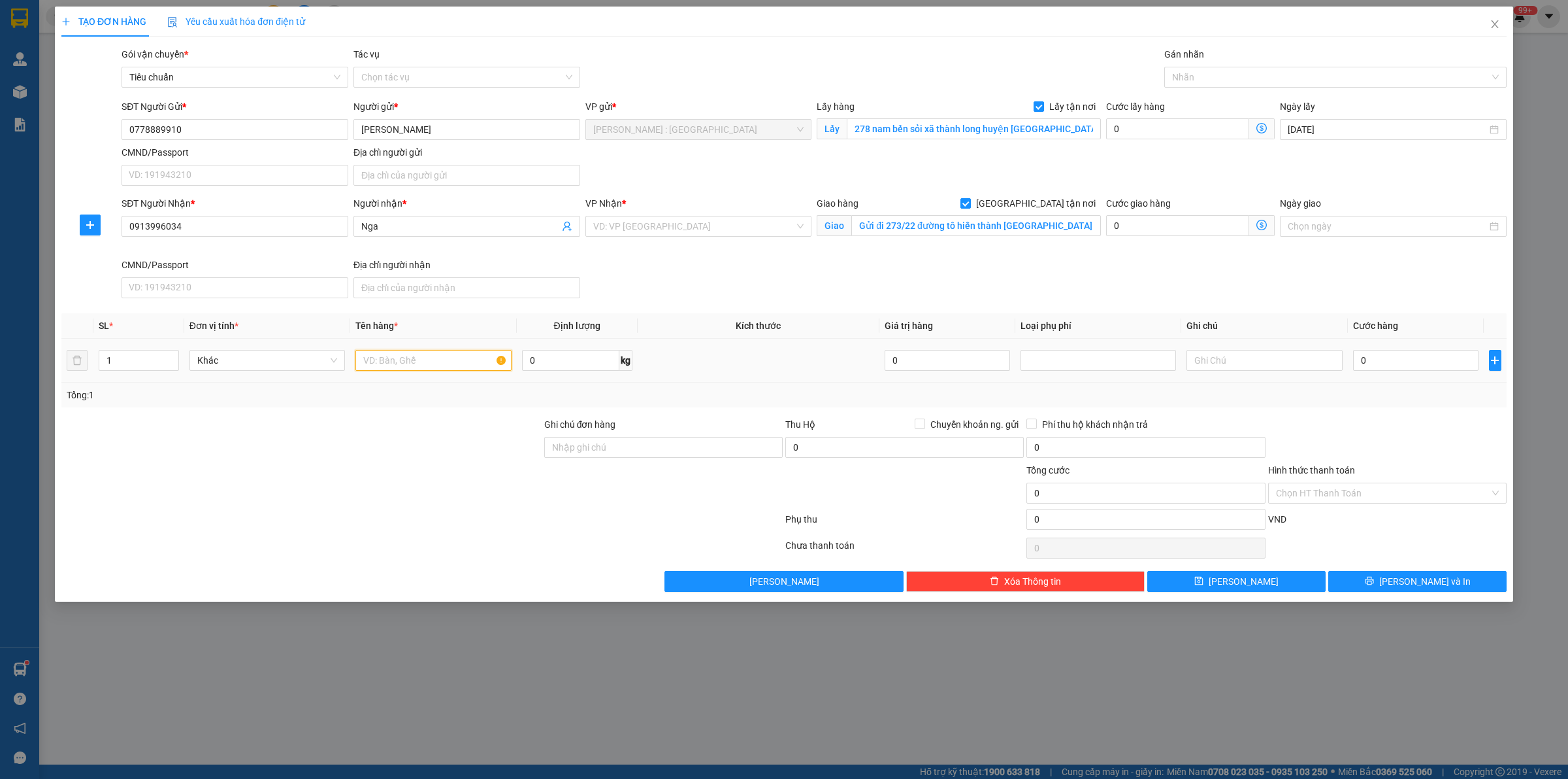
click at [442, 364] on input "text" at bounding box center [434, 360] width 156 height 21
paste input "1 xe cub"
click at [1243, 82] on div at bounding box center [1329, 77] width 323 height 16
type input "1 xe cub CHÚ DƯƠNG"
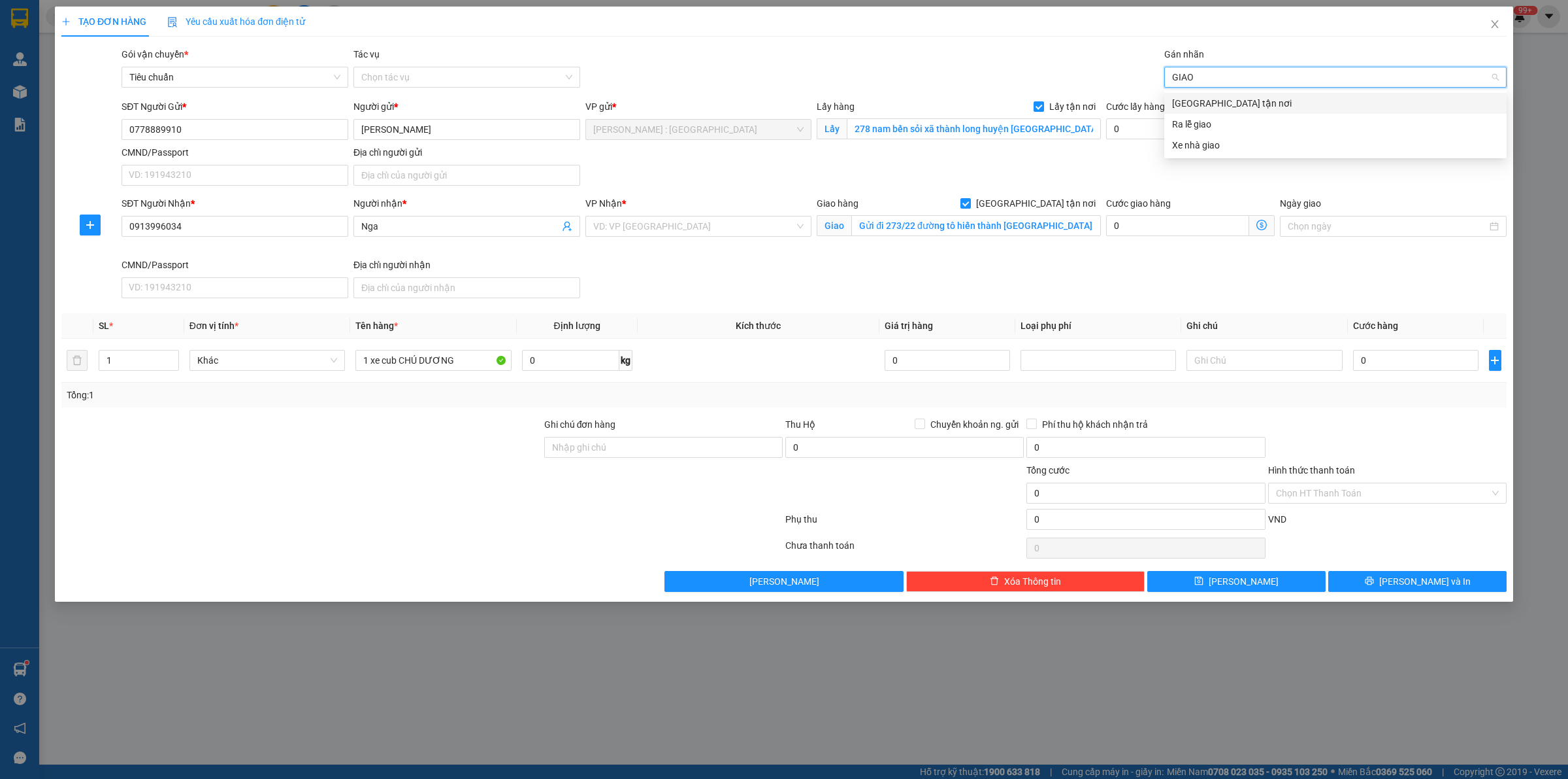
type input "GIAO"
click at [1302, 108] on div "[GEOGRAPHIC_DATA] tận nơi" at bounding box center [1336, 103] width 327 height 14
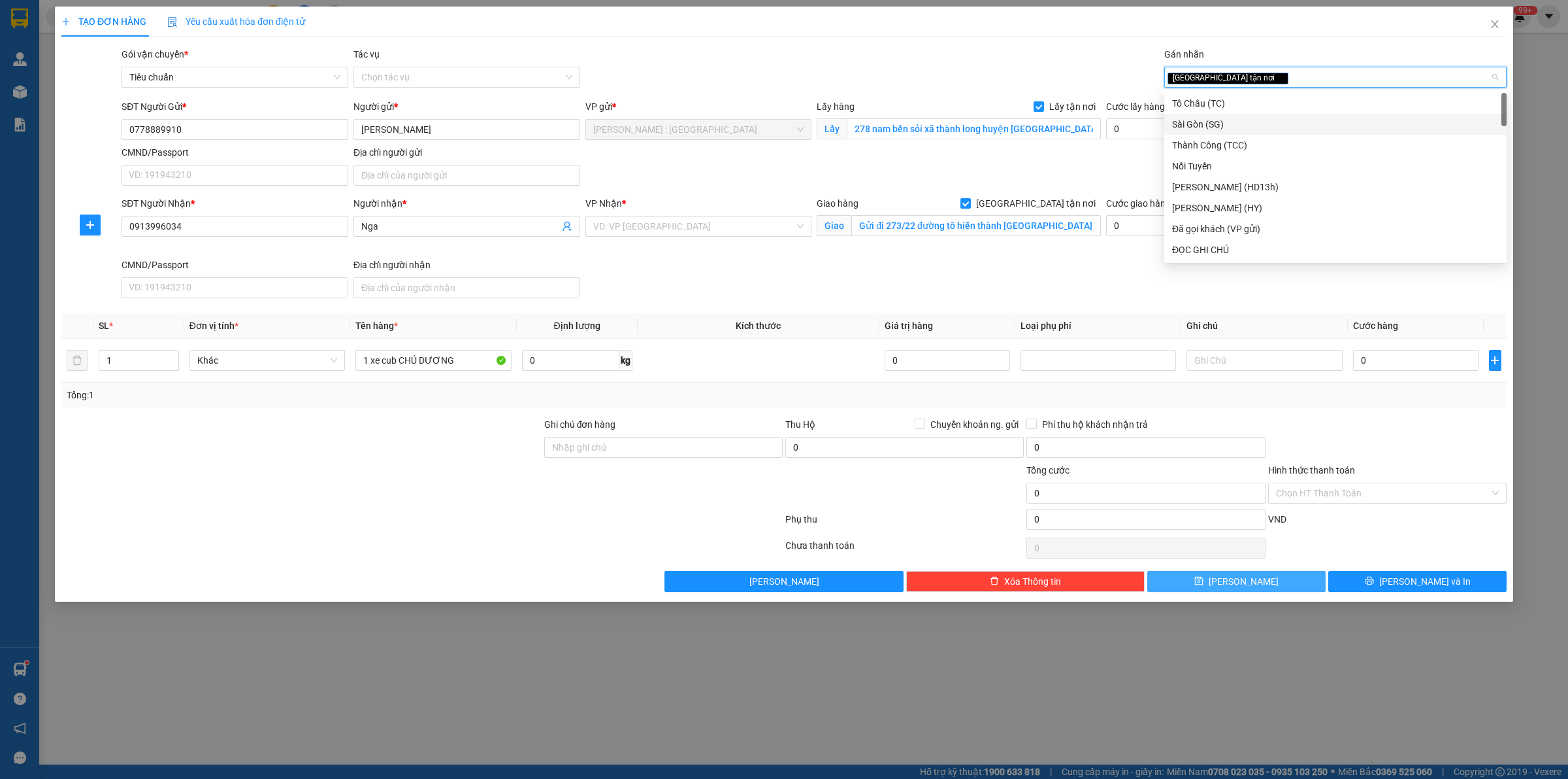
click at [1271, 578] on button "[PERSON_NAME]" at bounding box center [1236, 581] width 178 height 21
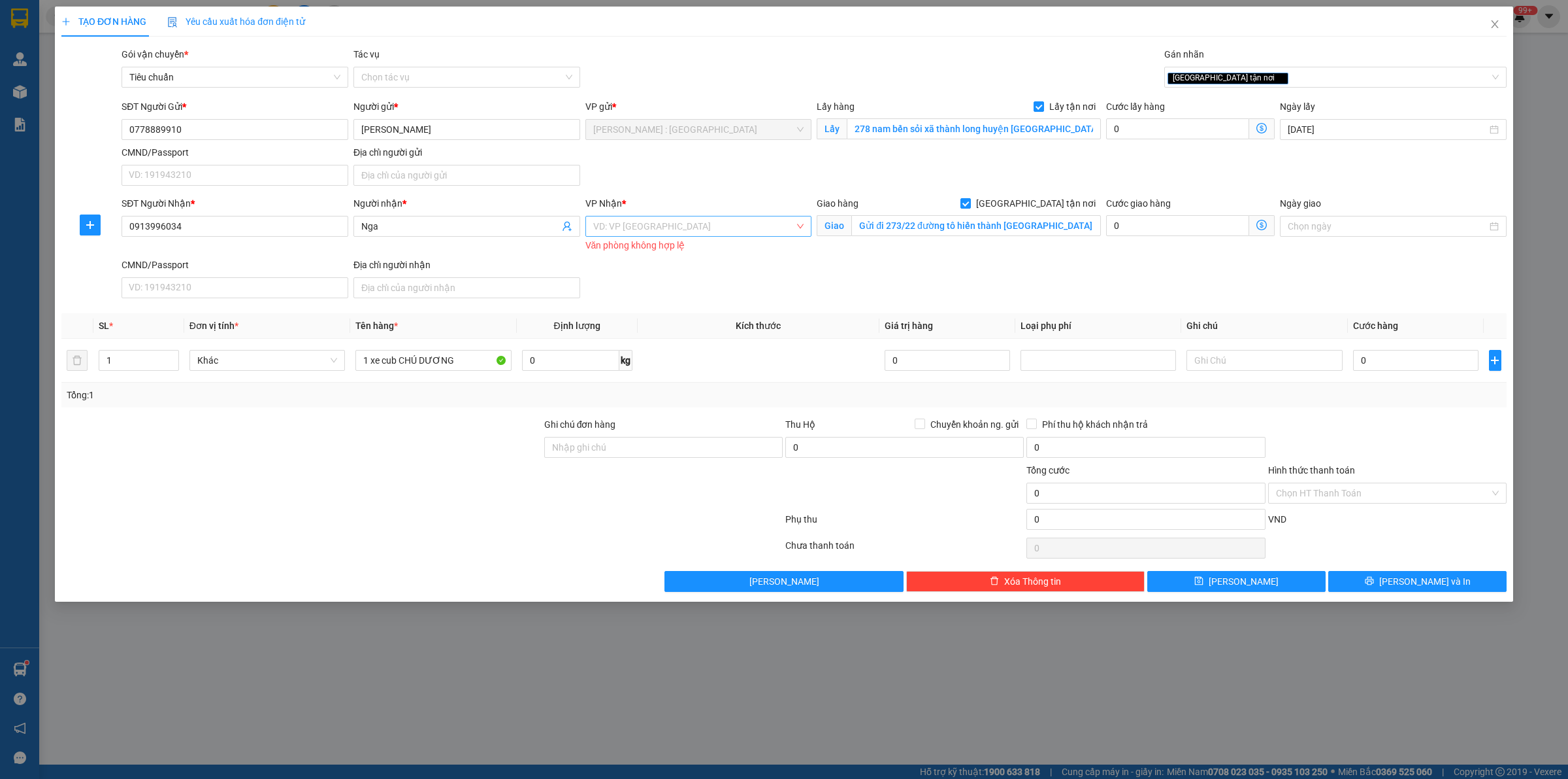
click at [606, 231] on input "search" at bounding box center [694, 226] width 202 height 19
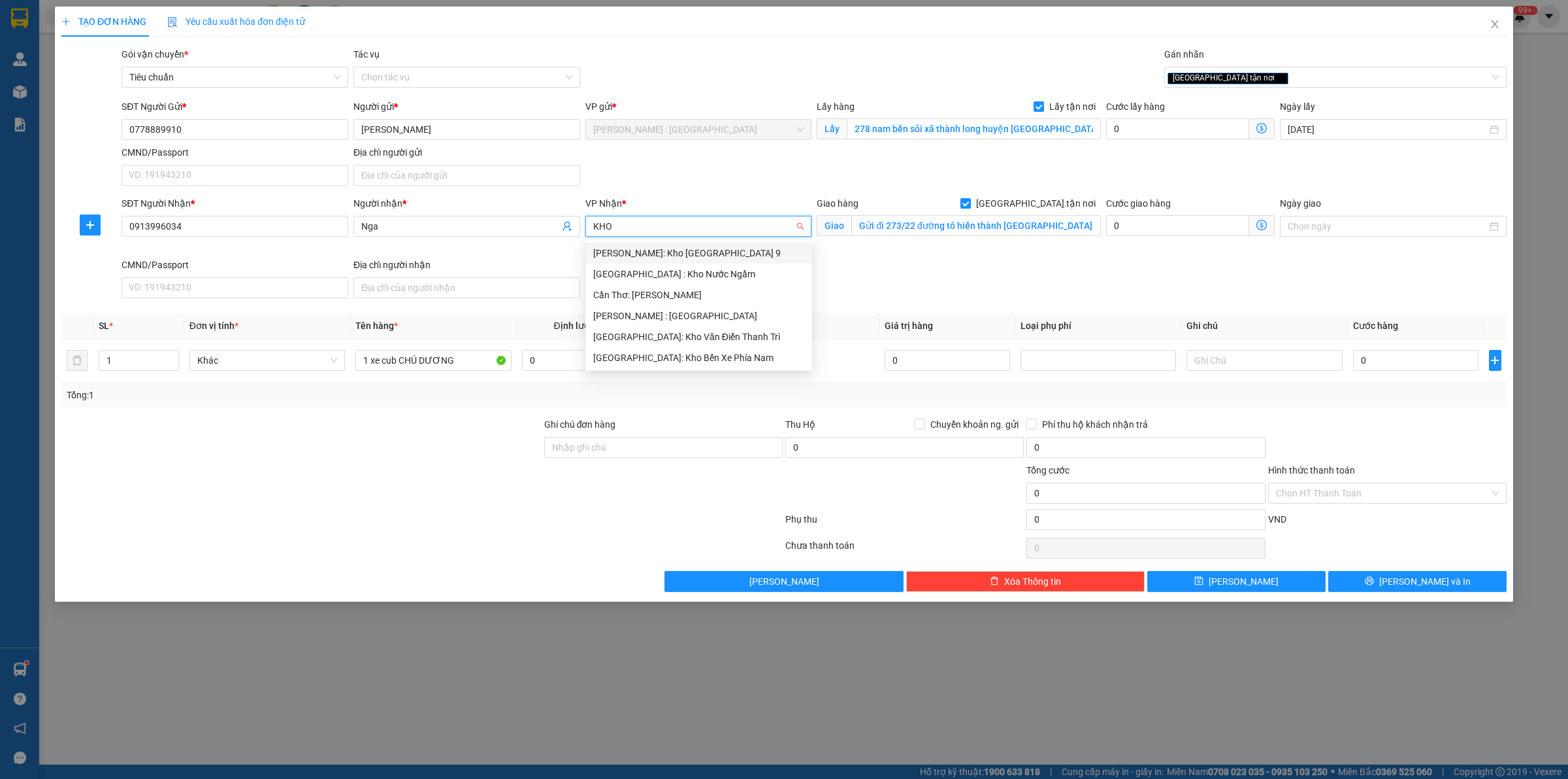
type input "KHO"
click at [669, 324] on div "[PERSON_NAME] : [GEOGRAPHIC_DATA]" at bounding box center [699, 315] width 227 height 21
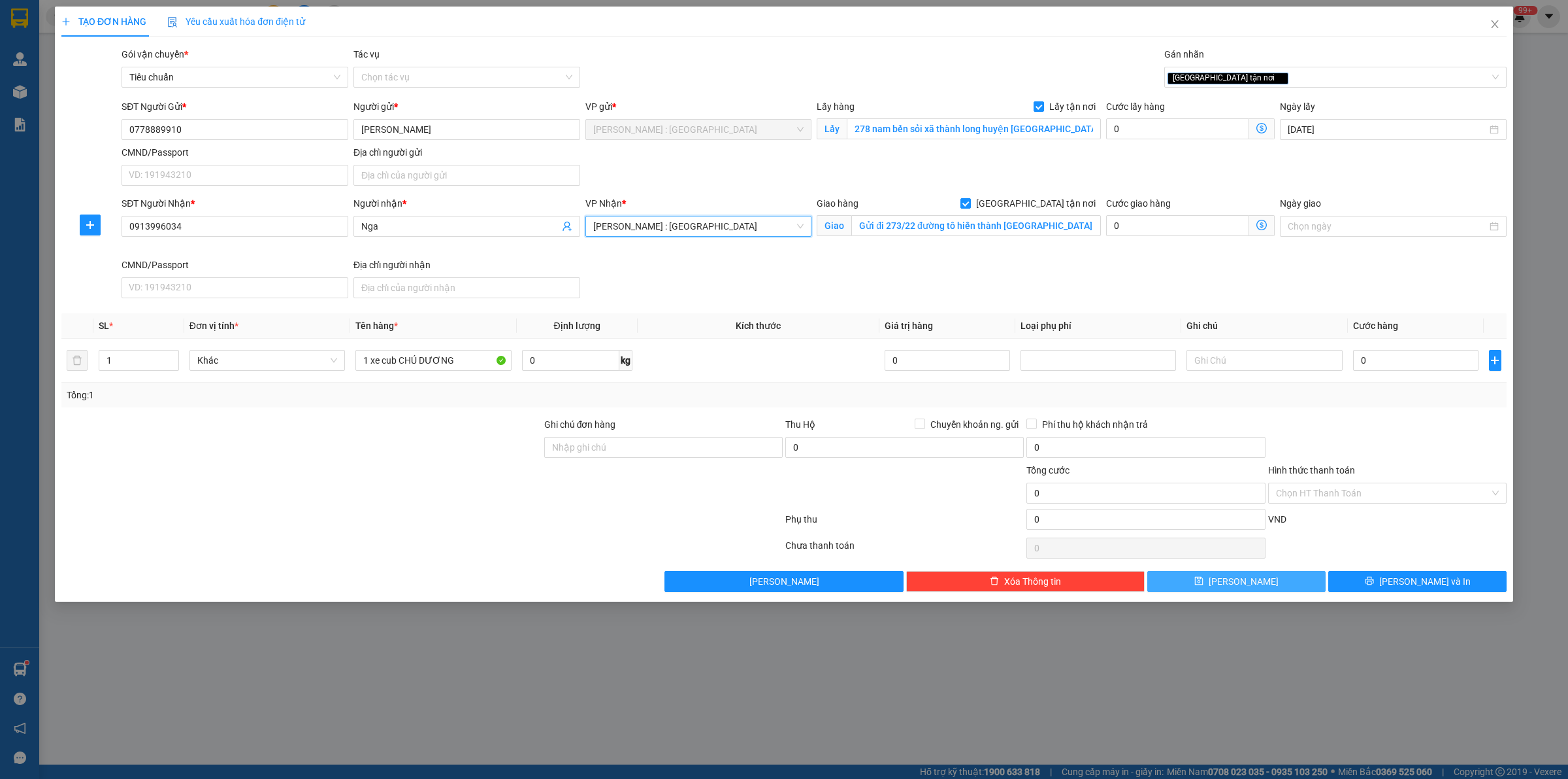
click at [1251, 585] on button "[PERSON_NAME]" at bounding box center [1236, 581] width 178 height 21
click at [1407, 366] on input "0" at bounding box center [1416, 360] width 125 height 21
type input "2"
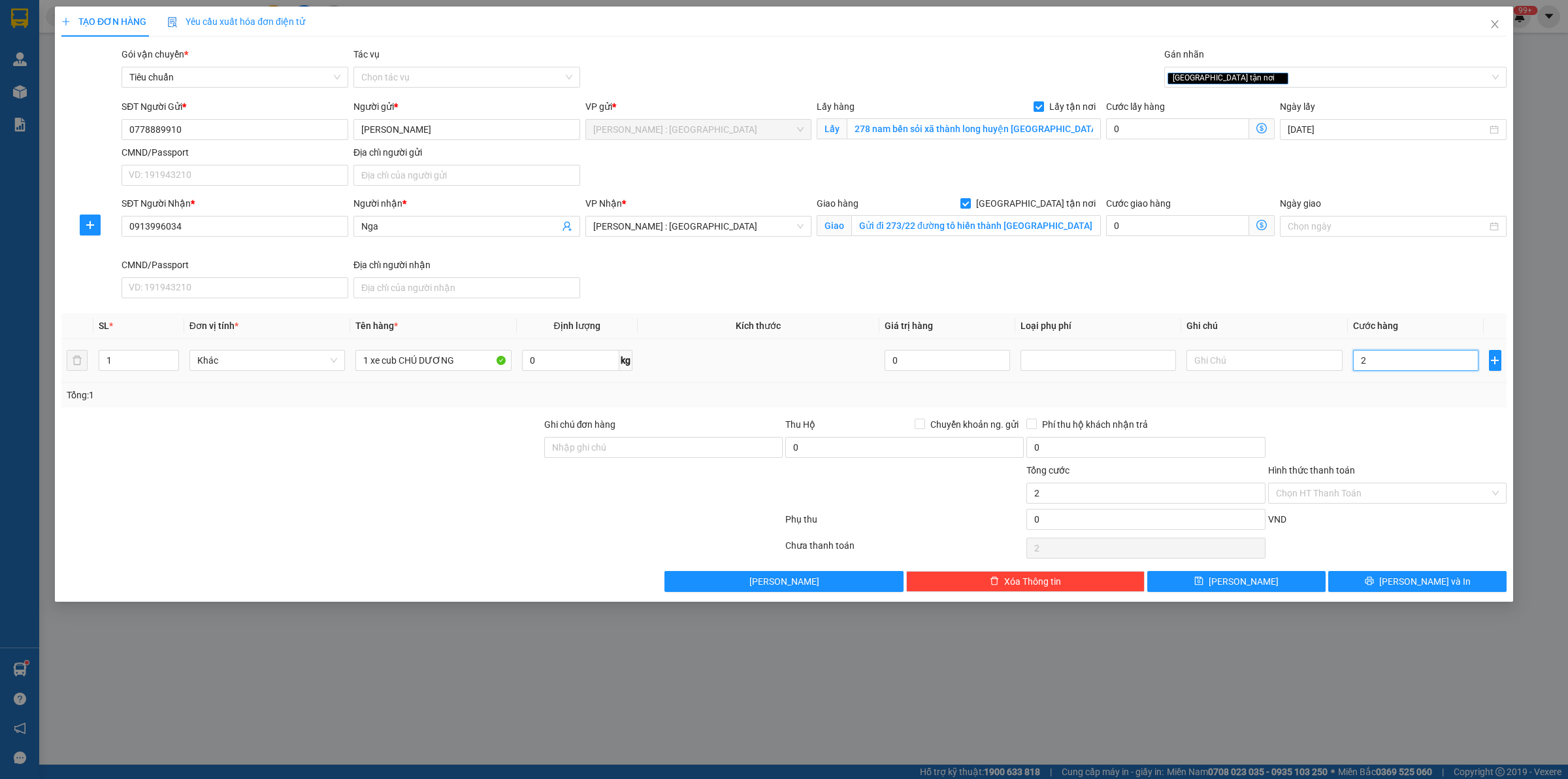
type input "23"
type input "230"
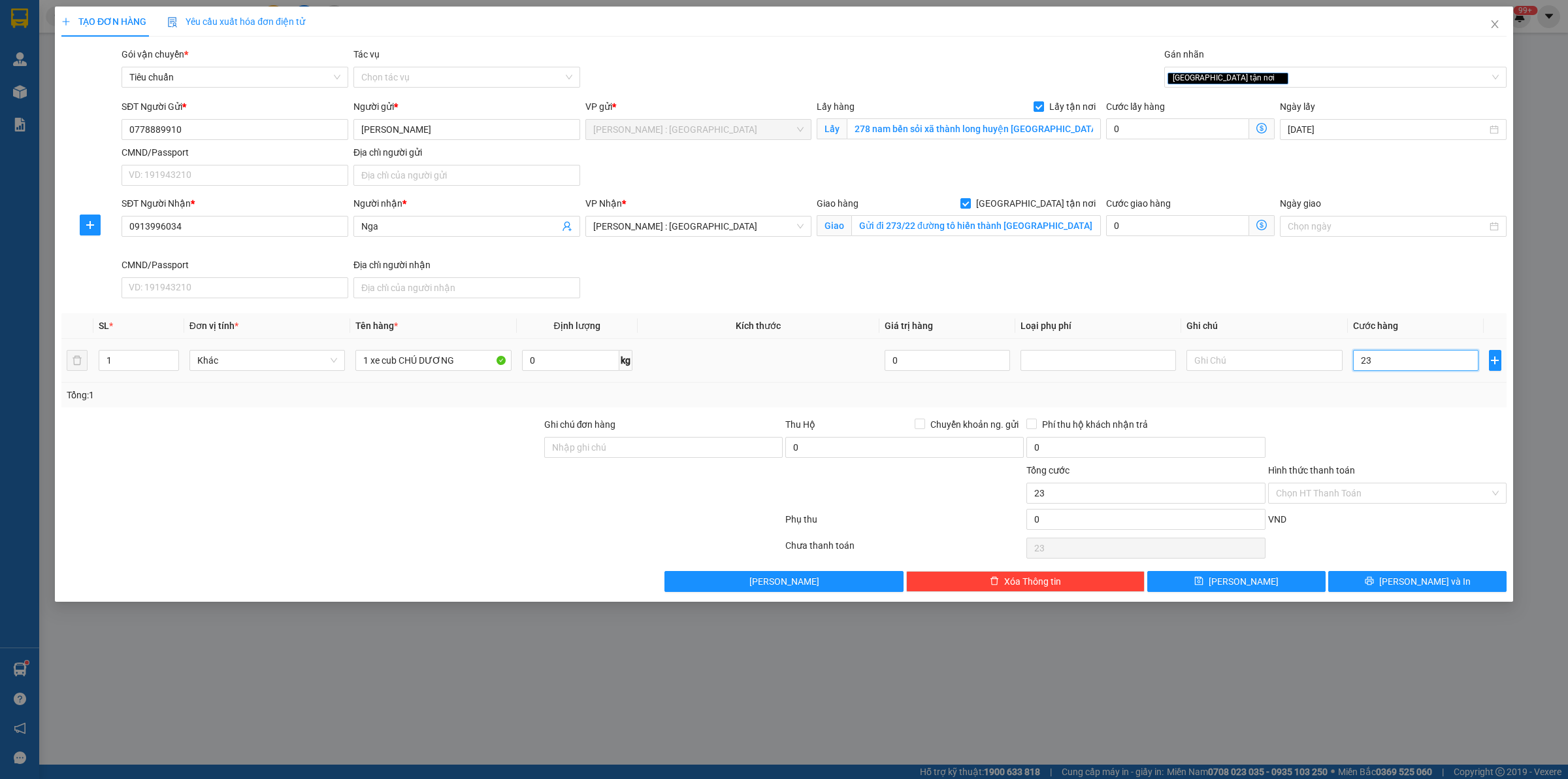
type input "230"
type input "230.000"
click at [1380, 273] on div "SĐT Người Nhận * 0913996034 Người nhận * Nga VP Nhận * [GEOGRAPHIC_DATA] : [GEO…" at bounding box center [814, 250] width 1390 height 107
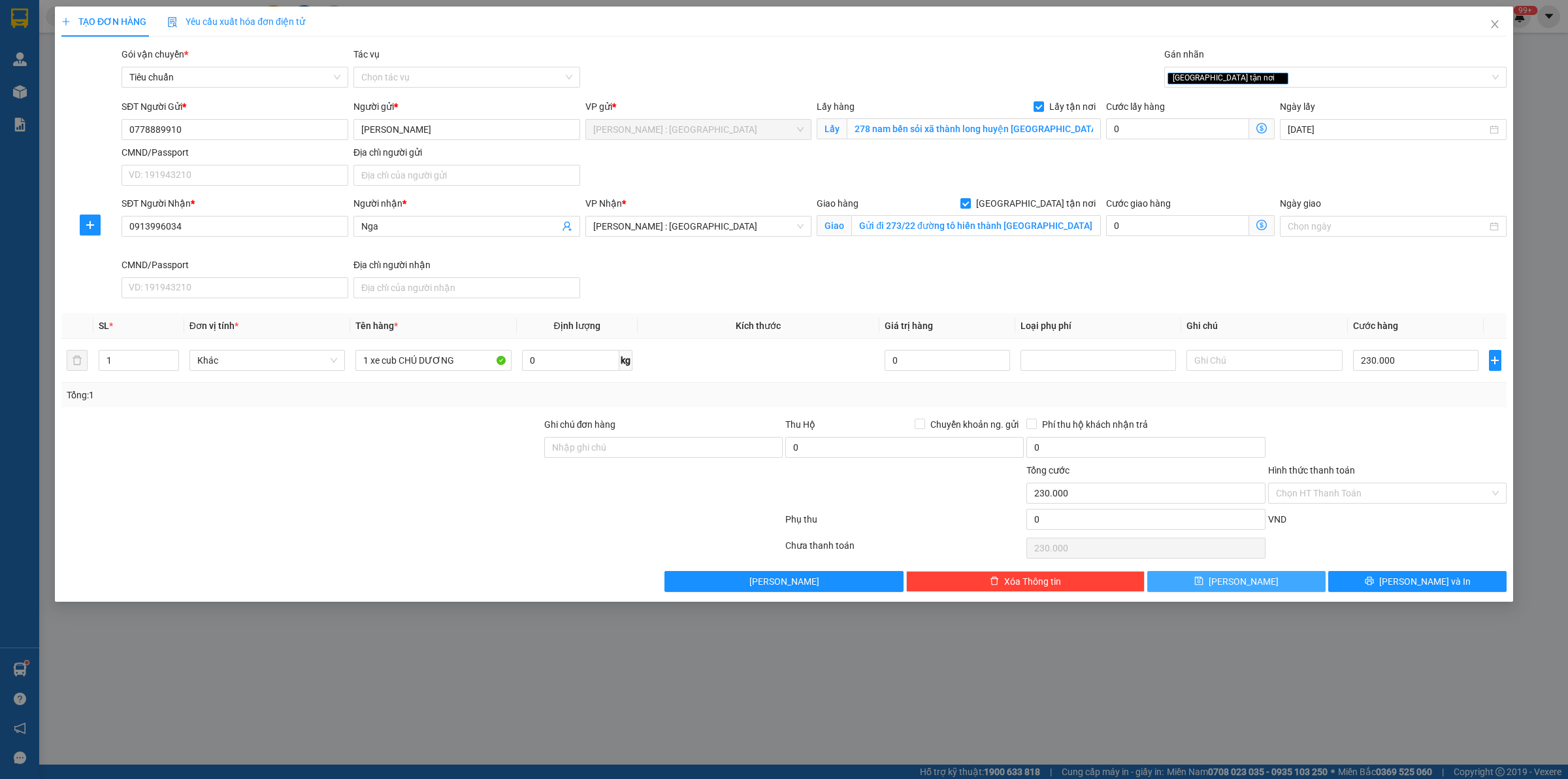
click at [1298, 586] on button "[PERSON_NAME]" at bounding box center [1236, 581] width 178 height 21
checkbox input "false"
type input "0"
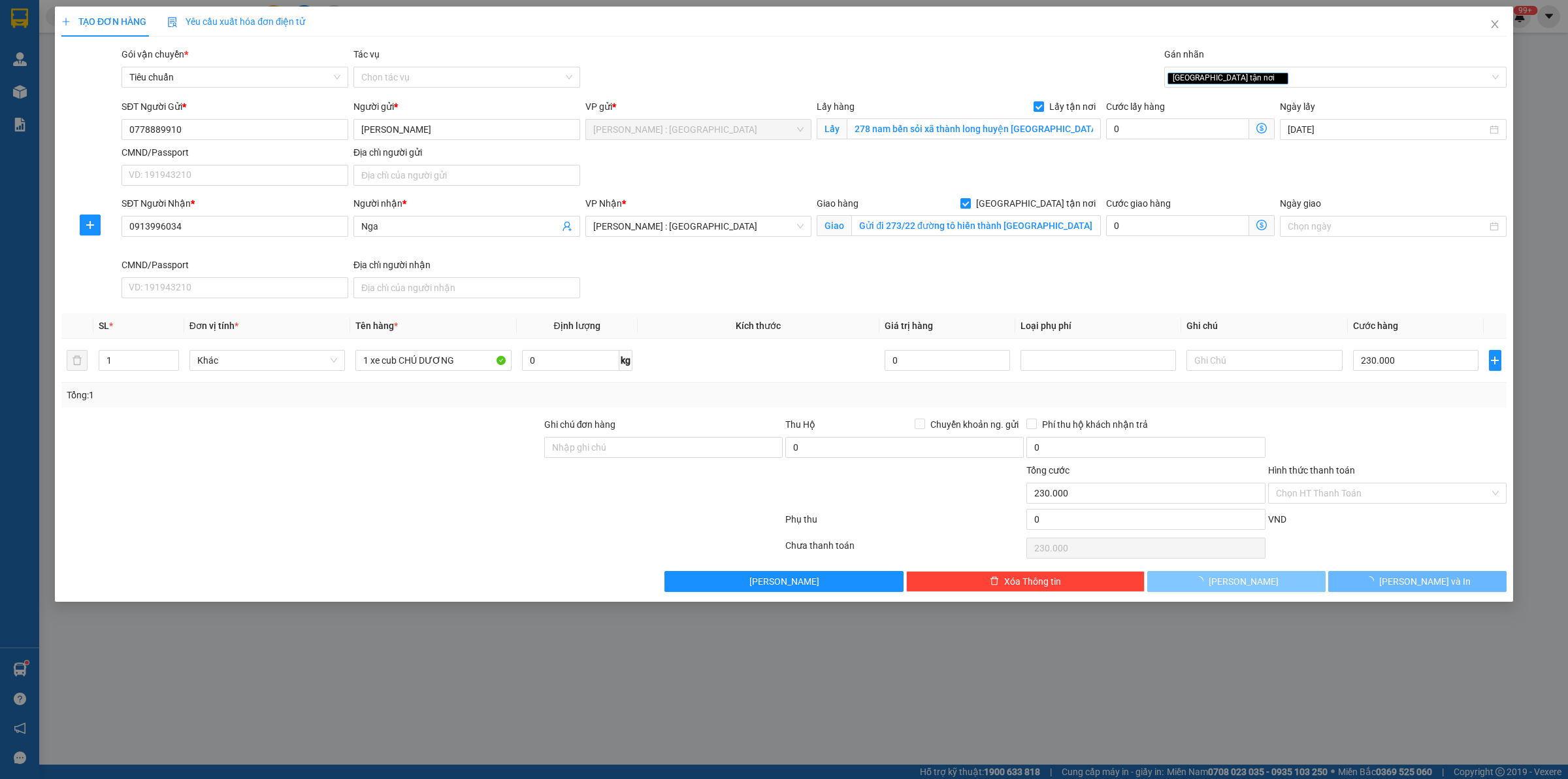
type input "0"
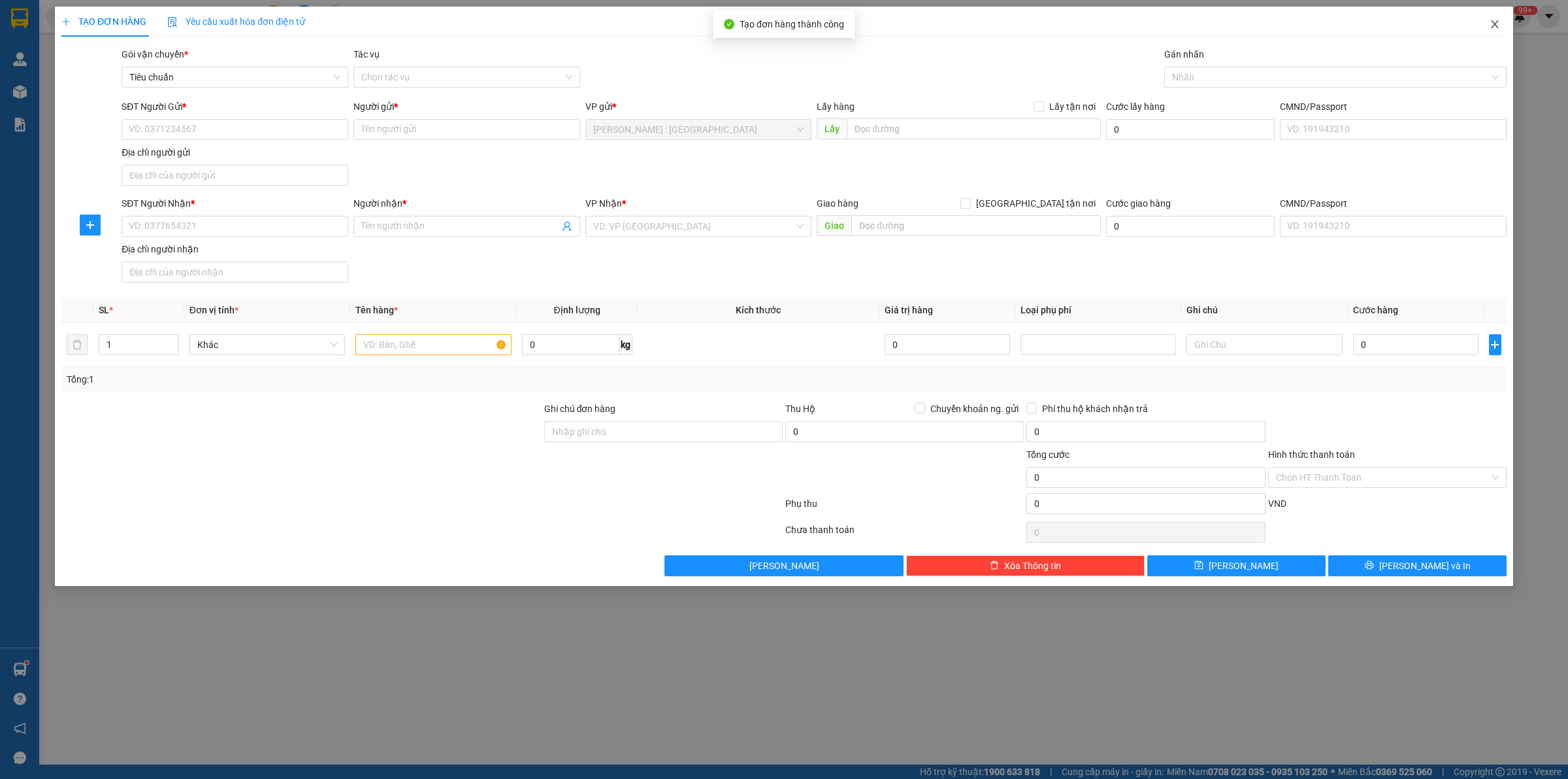
click at [1487, 27] on span "Close" at bounding box center [1494, 25] width 36 height 36
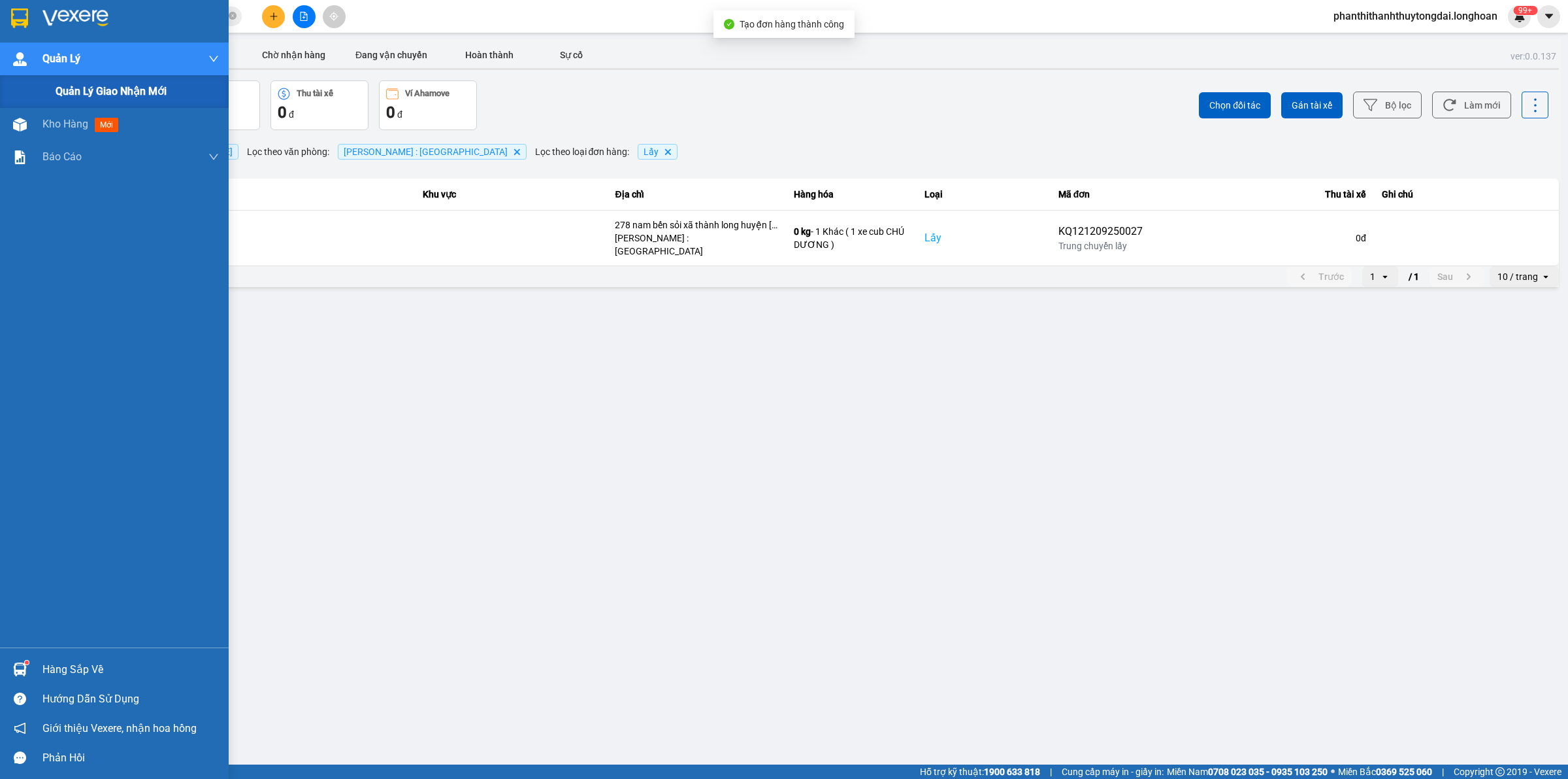
click at [60, 87] on span "Quản lý giao nhận mới" at bounding box center [111, 91] width 111 height 16
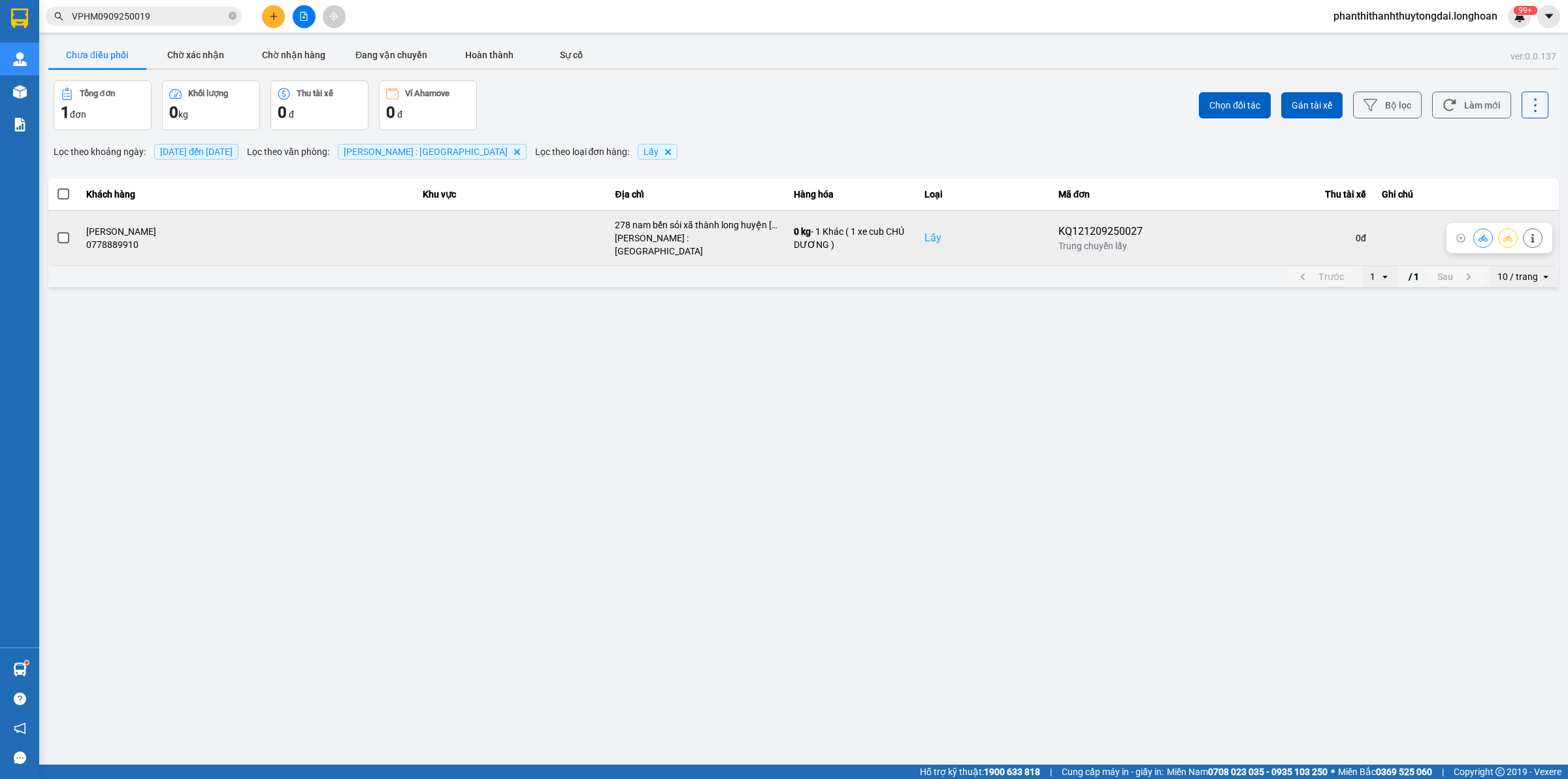
click at [67, 235] on span at bounding box center [63, 238] width 12 height 12
click at [56, 231] on input "checkbox" at bounding box center [56, 231] width 0 height 0
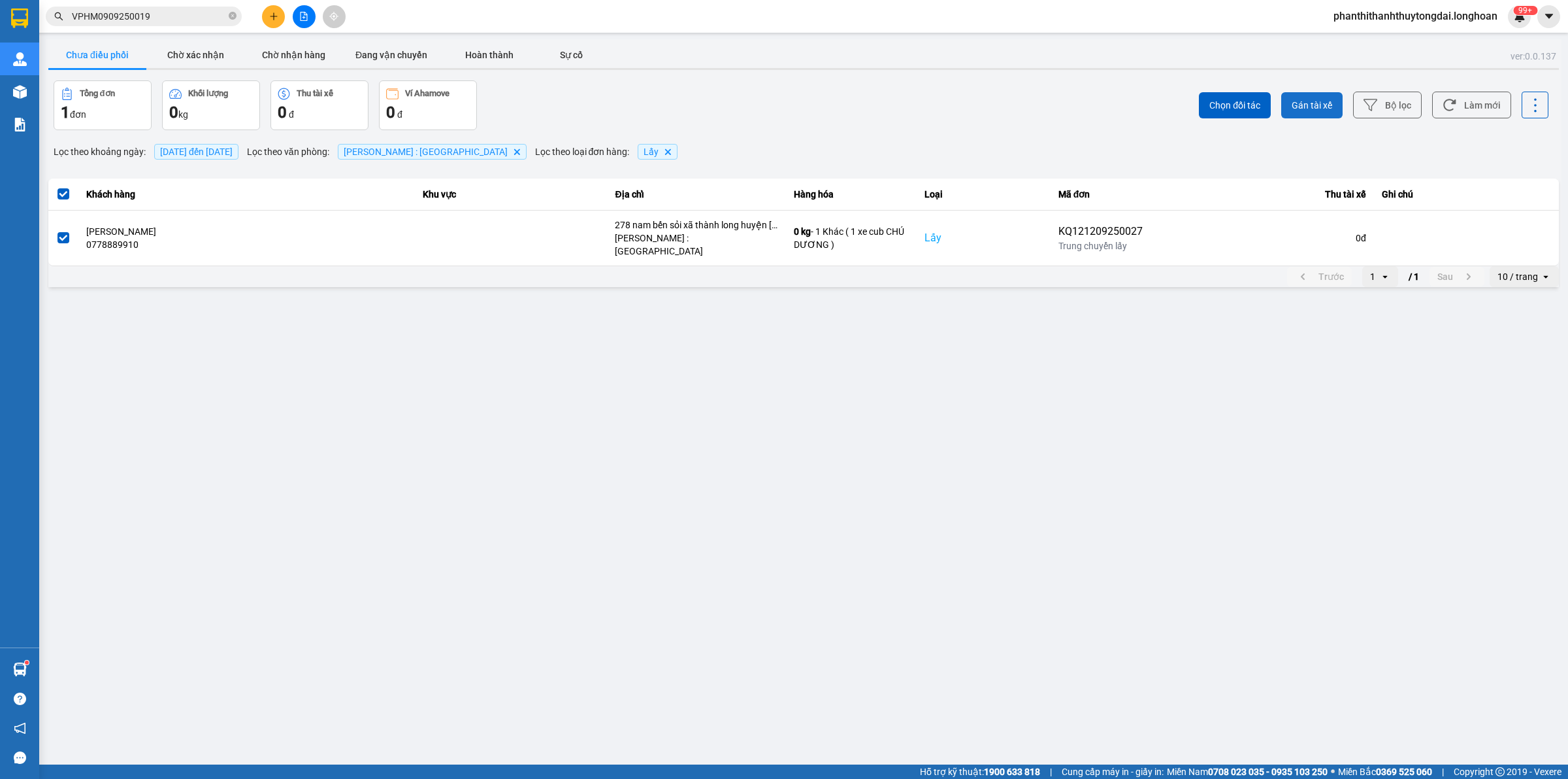
click at [1305, 105] on span "Gán tài xế" at bounding box center [1312, 105] width 41 height 13
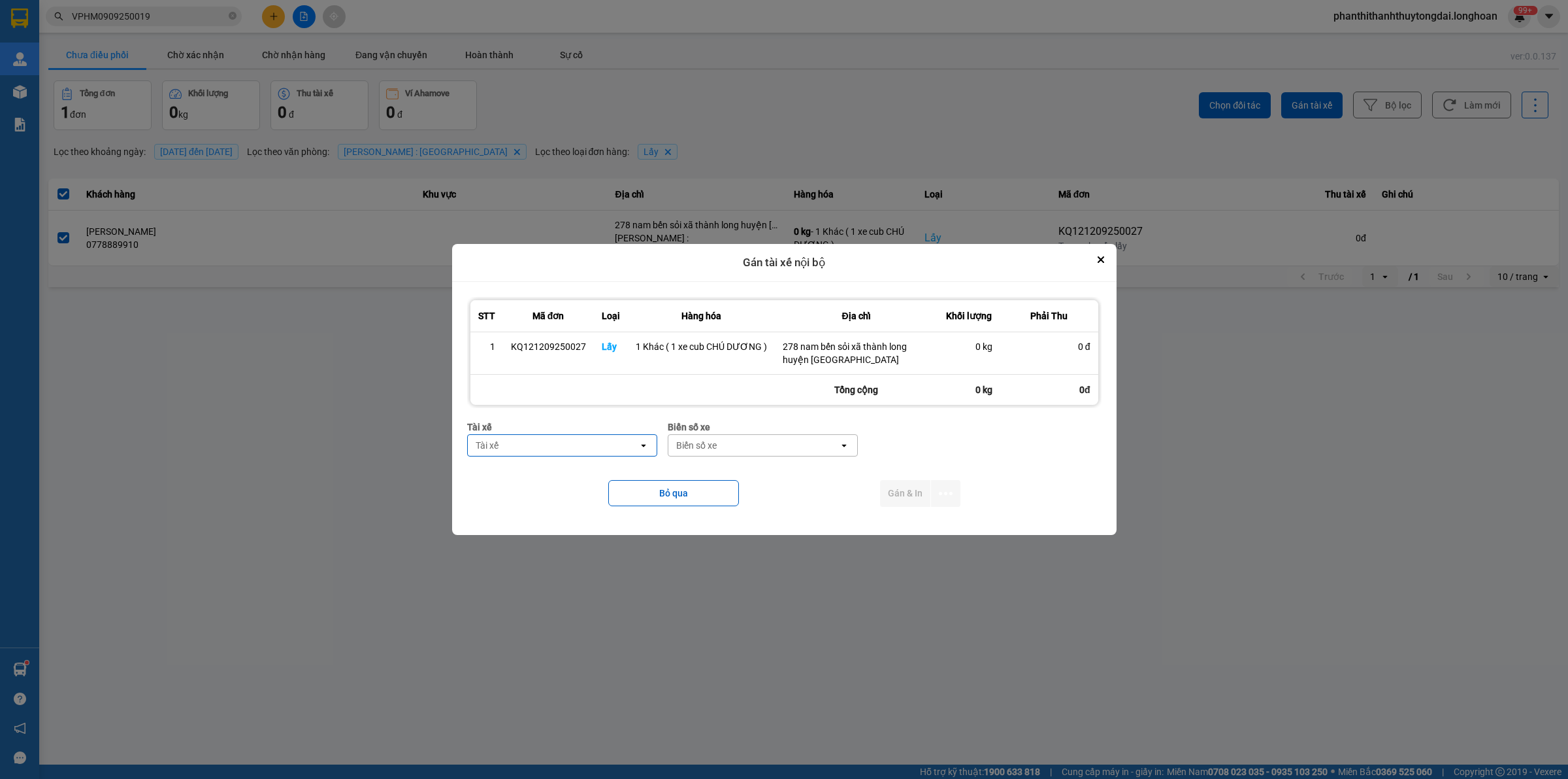
click at [602, 448] on div "Tài xế" at bounding box center [554, 445] width 171 height 21
type input "DƯƠNG"
click at [585, 485] on span "0774555247 - [PERSON_NAME] 0774555247" at bounding box center [565, 480] width 173 height 26
click at [790, 445] on div "Biển số xe" at bounding box center [791, 445] width 171 height 21
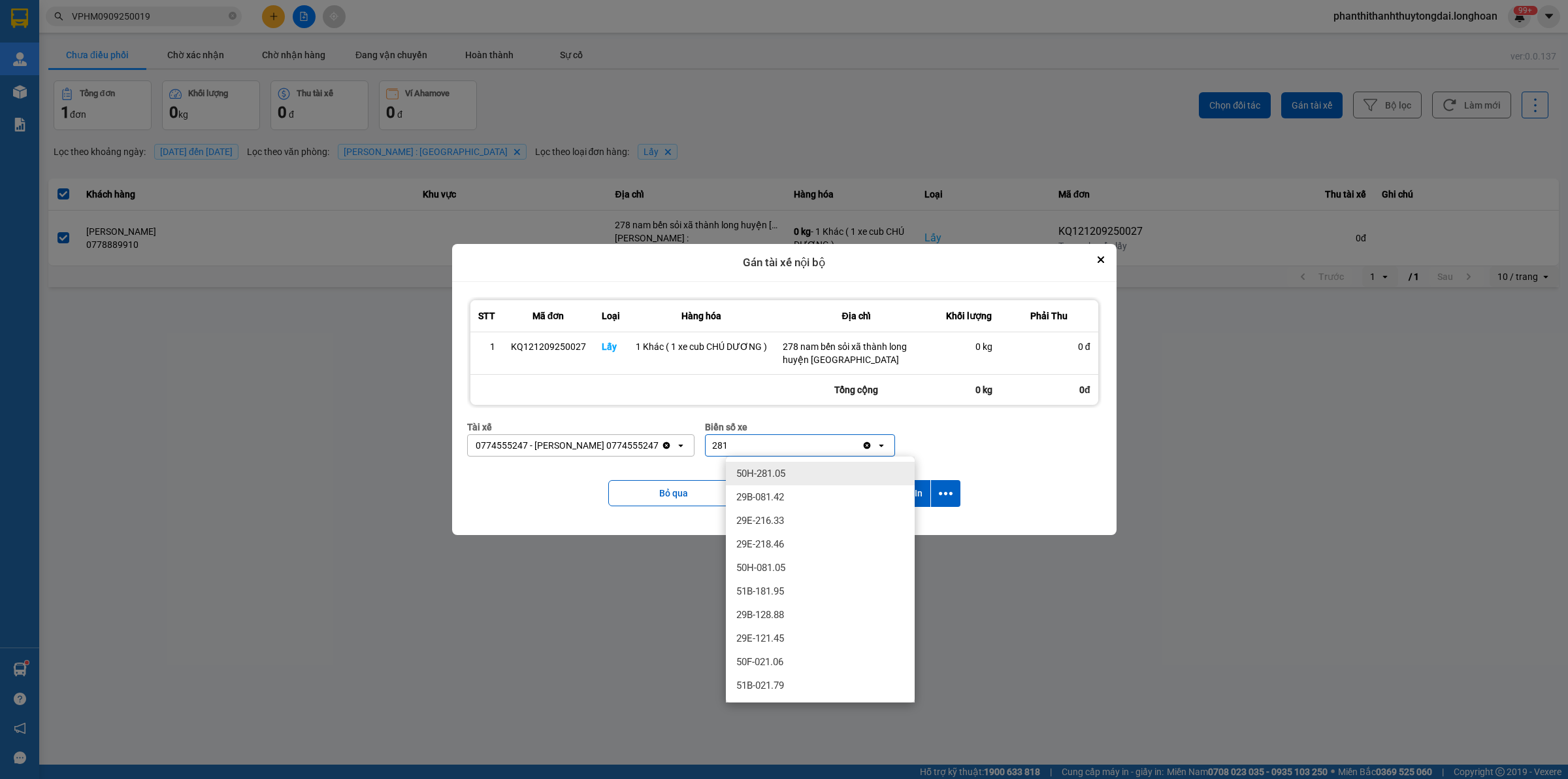
type input "281"
click at [801, 469] on div "50H-281.05" at bounding box center [820, 474] width 188 height 24
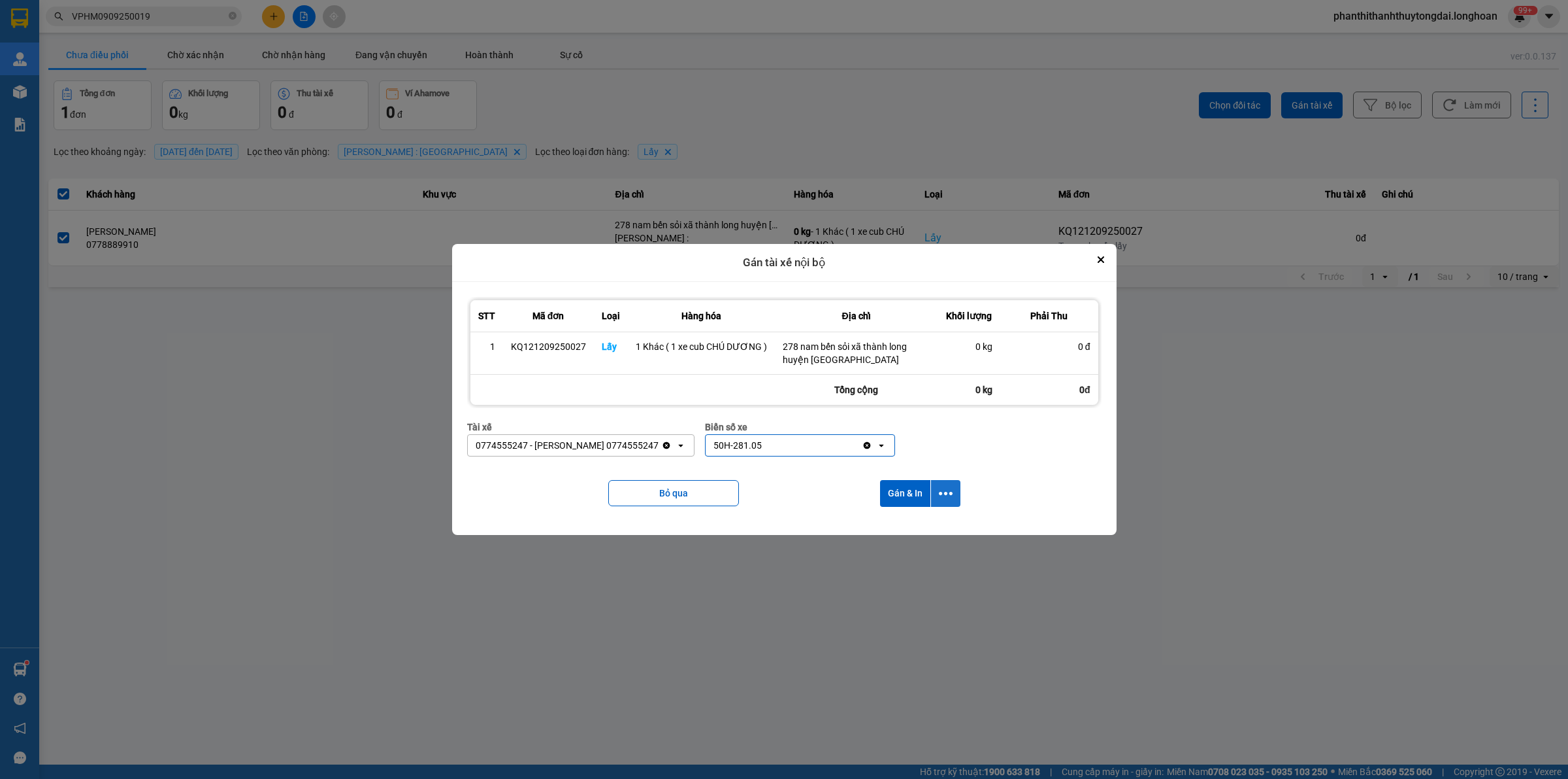
click at [941, 489] on icon "dialog" at bounding box center [946, 493] width 14 height 14
click at [938, 535] on div "Chỉ gán tài" at bounding box center [910, 529] width 77 height 13
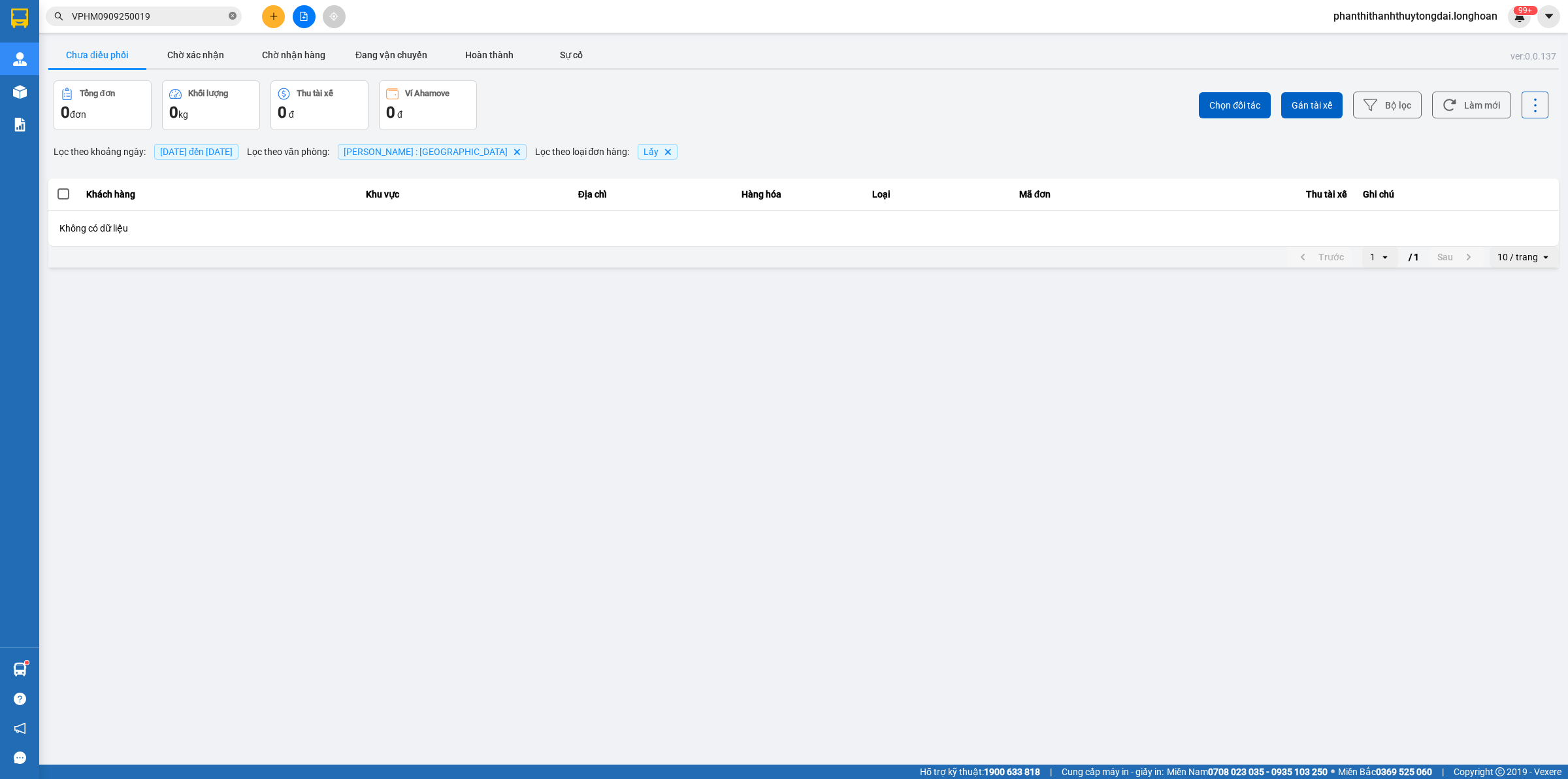
click at [233, 15] on icon "close-circle" at bounding box center [232, 15] width 8 height 8
click at [198, 12] on input "text" at bounding box center [149, 16] width 154 height 14
paste input "0779486793"
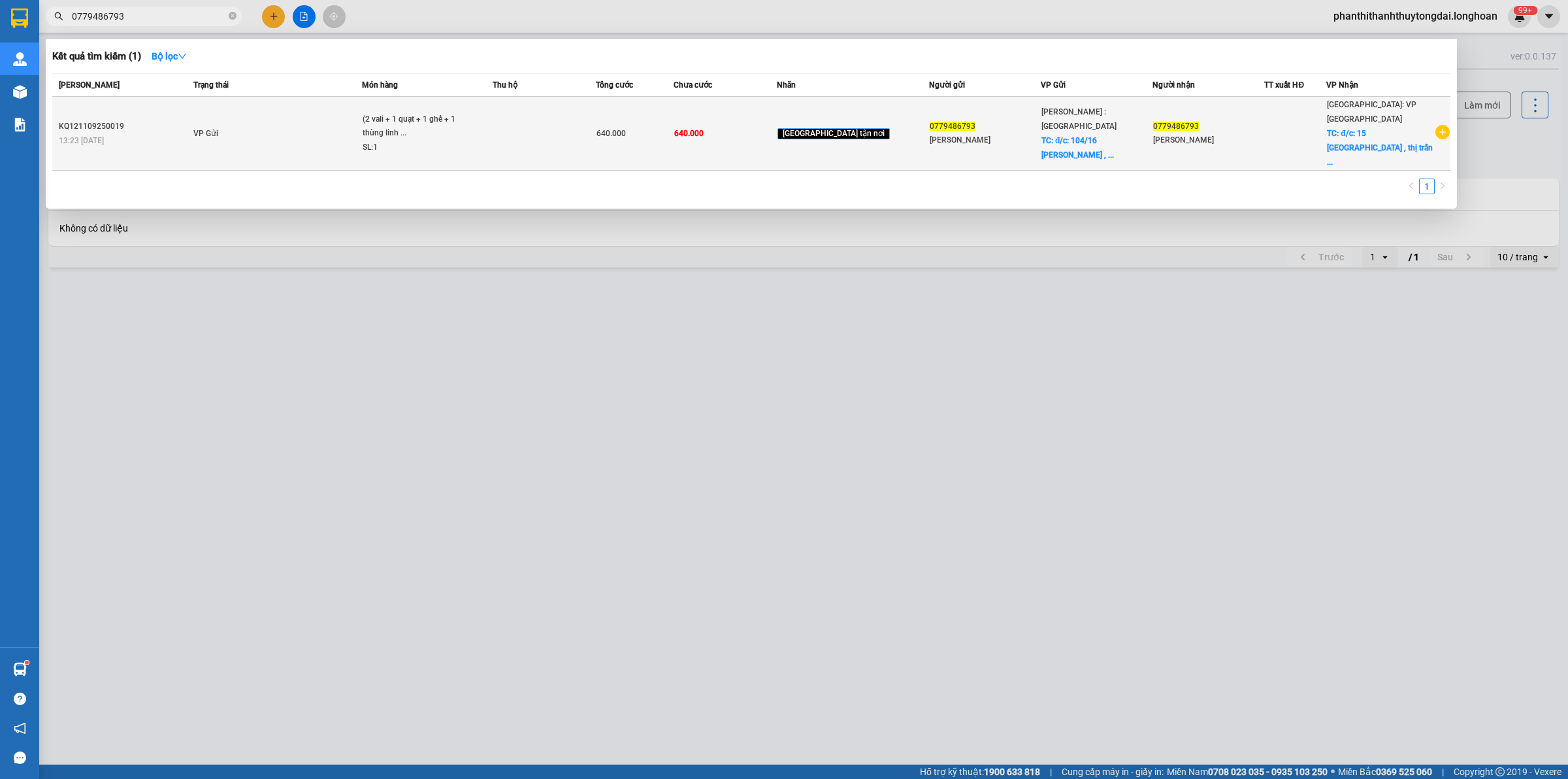
type input "0779486793"
click at [315, 124] on td "VP Gửi" at bounding box center [276, 133] width 172 height 74
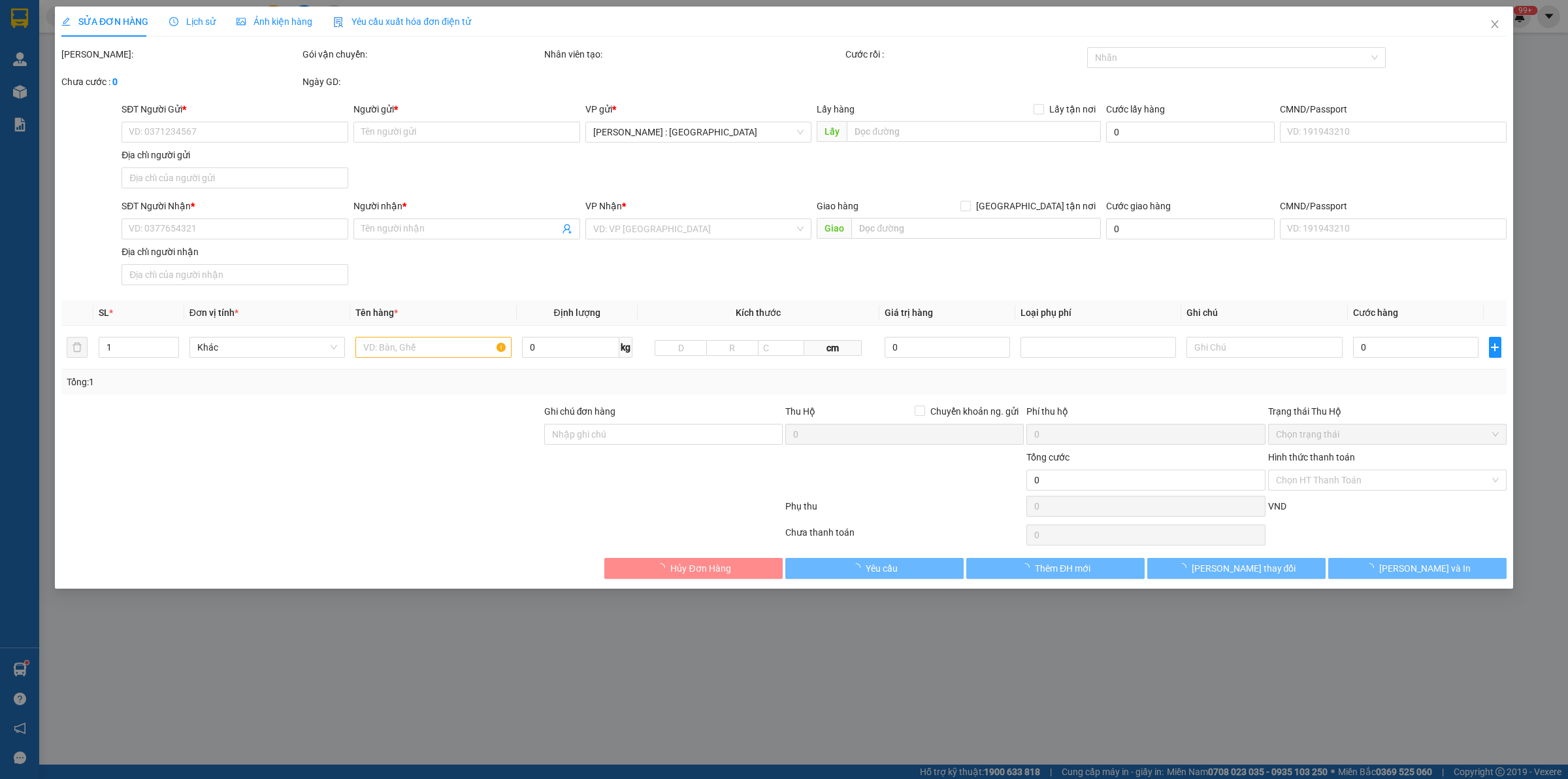
type input "0779486793"
type input "[PERSON_NAME]"
checkbox input "true"
type input "đ/c: 104/16 [PERSON_NAME] , P2, Quận 5 HCM"
type input "0779486793"
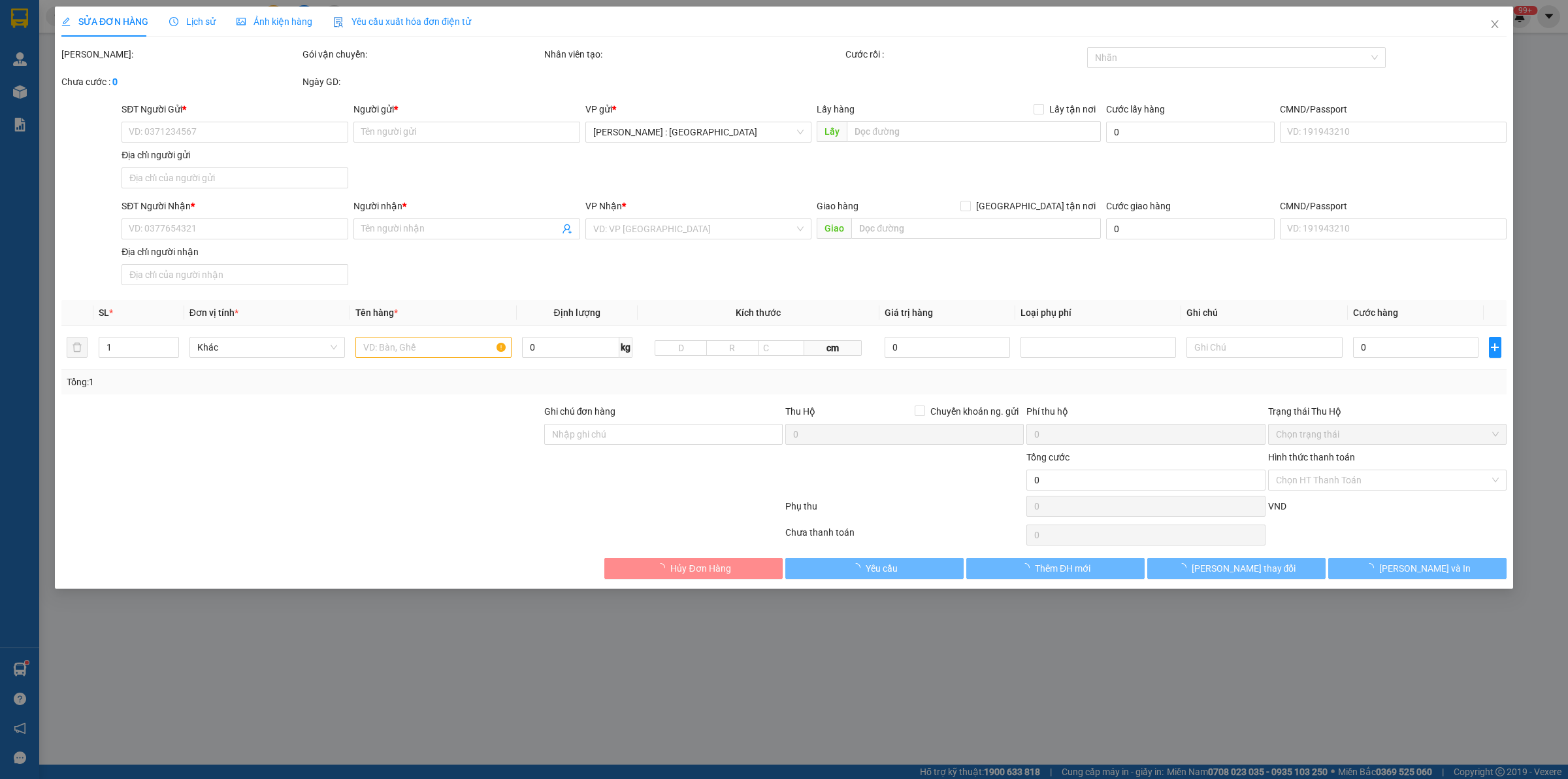
type input "[PERSON_NAME]"
checkbox input "true"
type input "đ/c: 15 [GEOGRAPHIC_DATA] , thị trấn [GEOGRAPHIC_DATA], [GEOGRAPHIC_DATA], [GEO…"
type input "640.000"
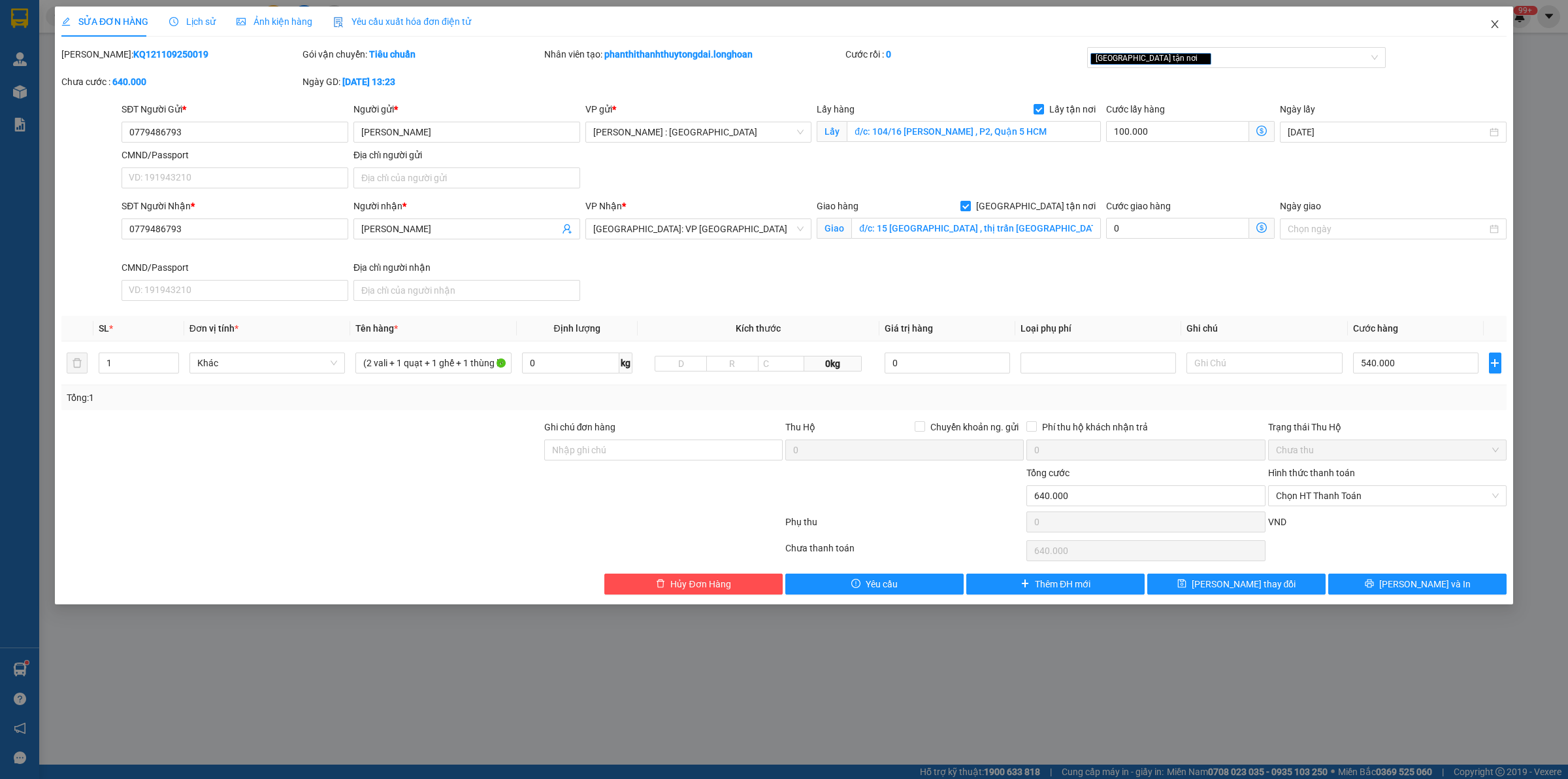
click at [1495, 19] on icon "close" at bounding box center [1495, 24] width 10 height 10
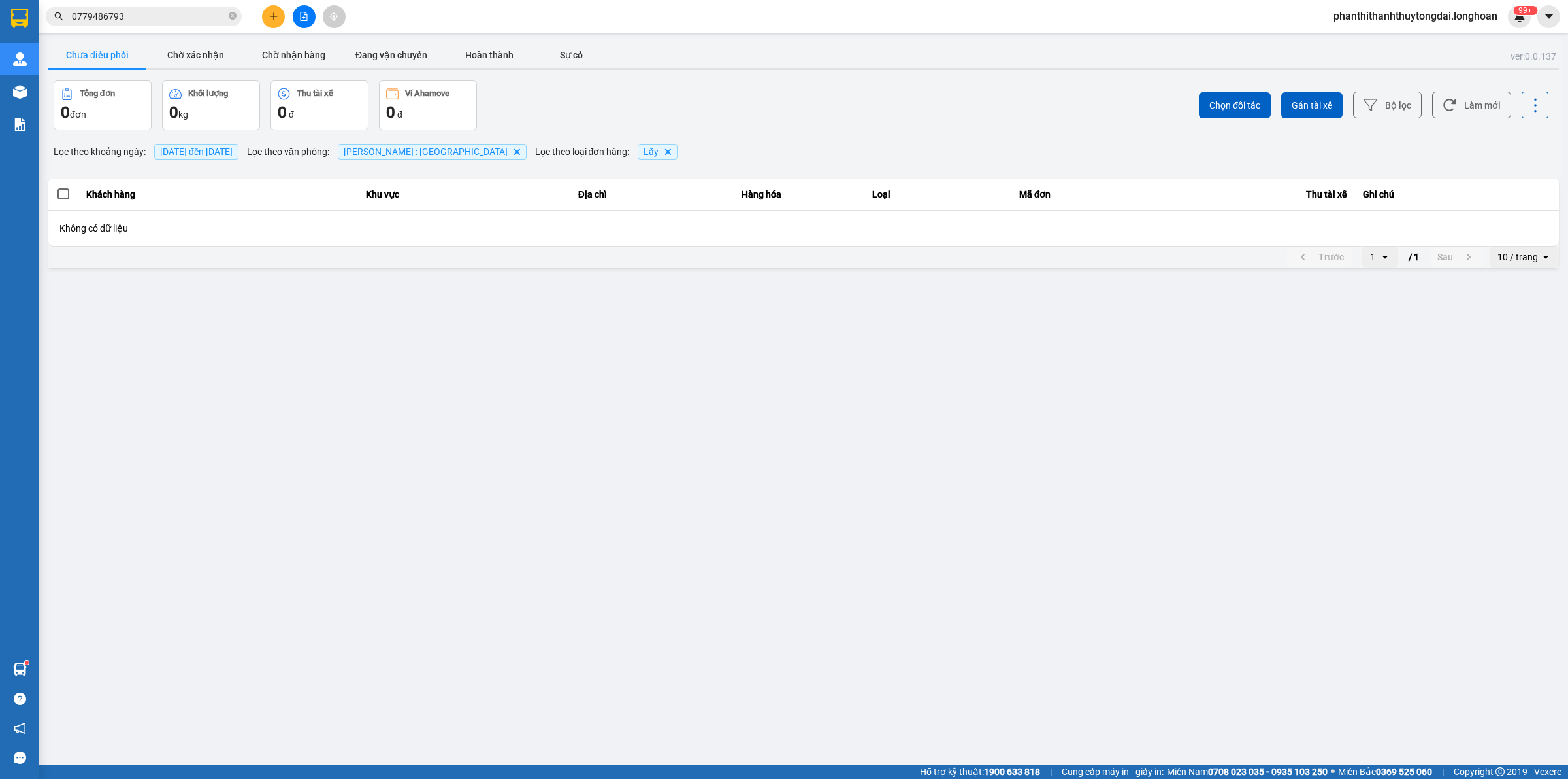
click at [174, 15] on input "0779486793" at bounding box center [149, 16] width 154 height 14
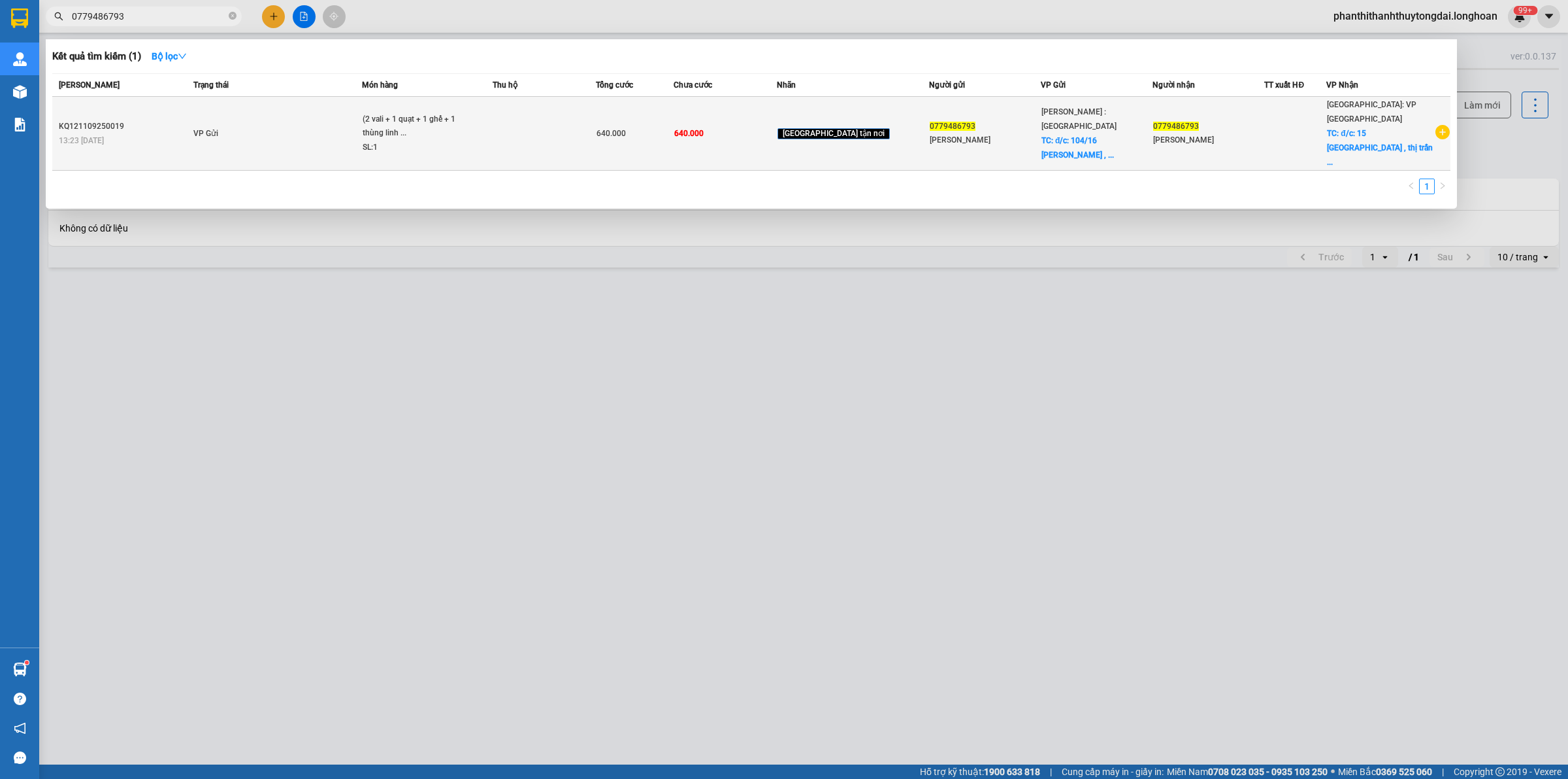
click at [332, 129] on td "VP Gửi" at bounding box center [276, 133] width 172 height 74
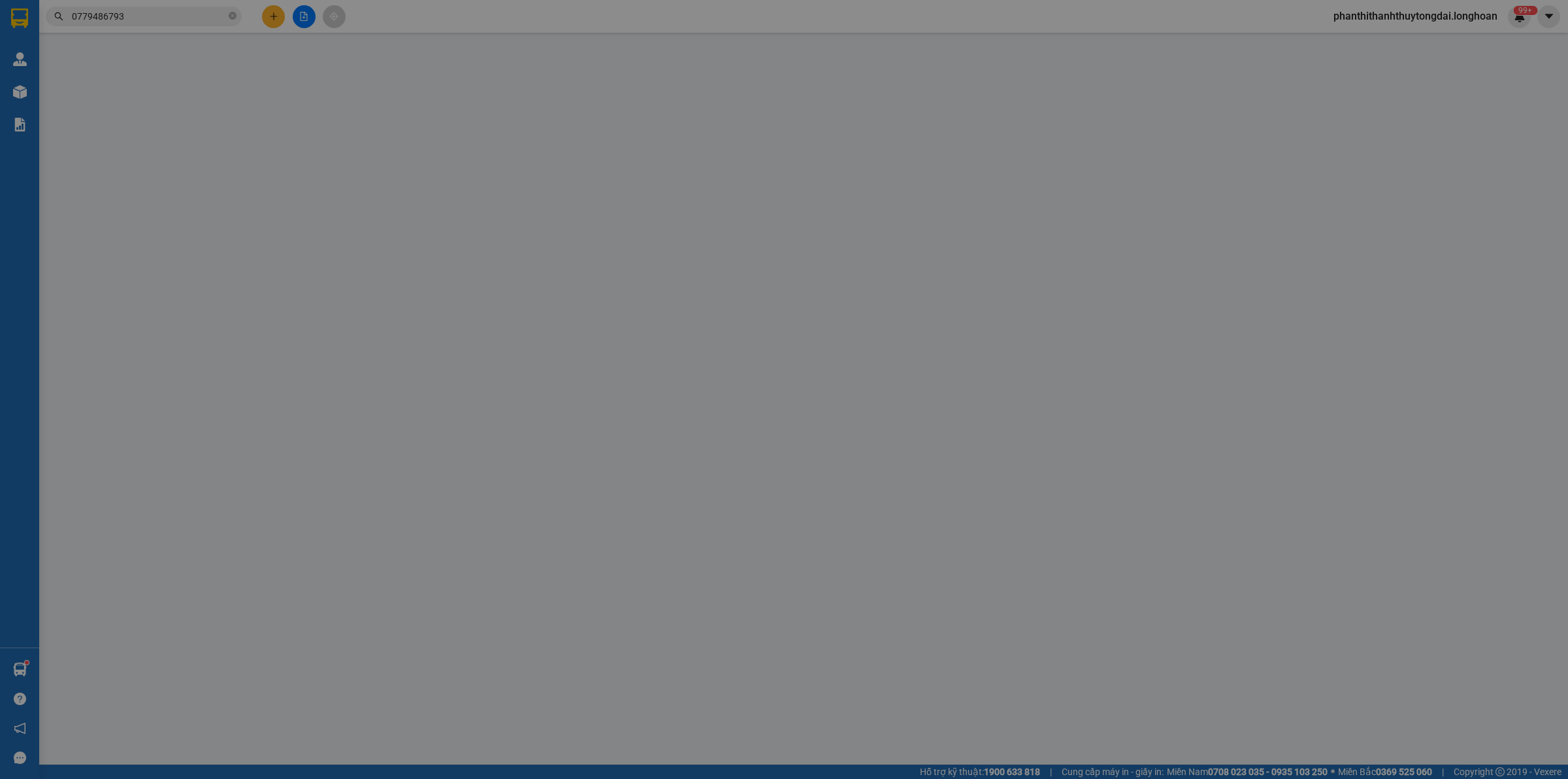
type input "0779486793"
type input "[PERSON_NAME]"
checkbox input "true"
type input "đ/c: 104/16 [PERSON_NAME] , P2, Quận 5 HCM"
type input "0779486793"
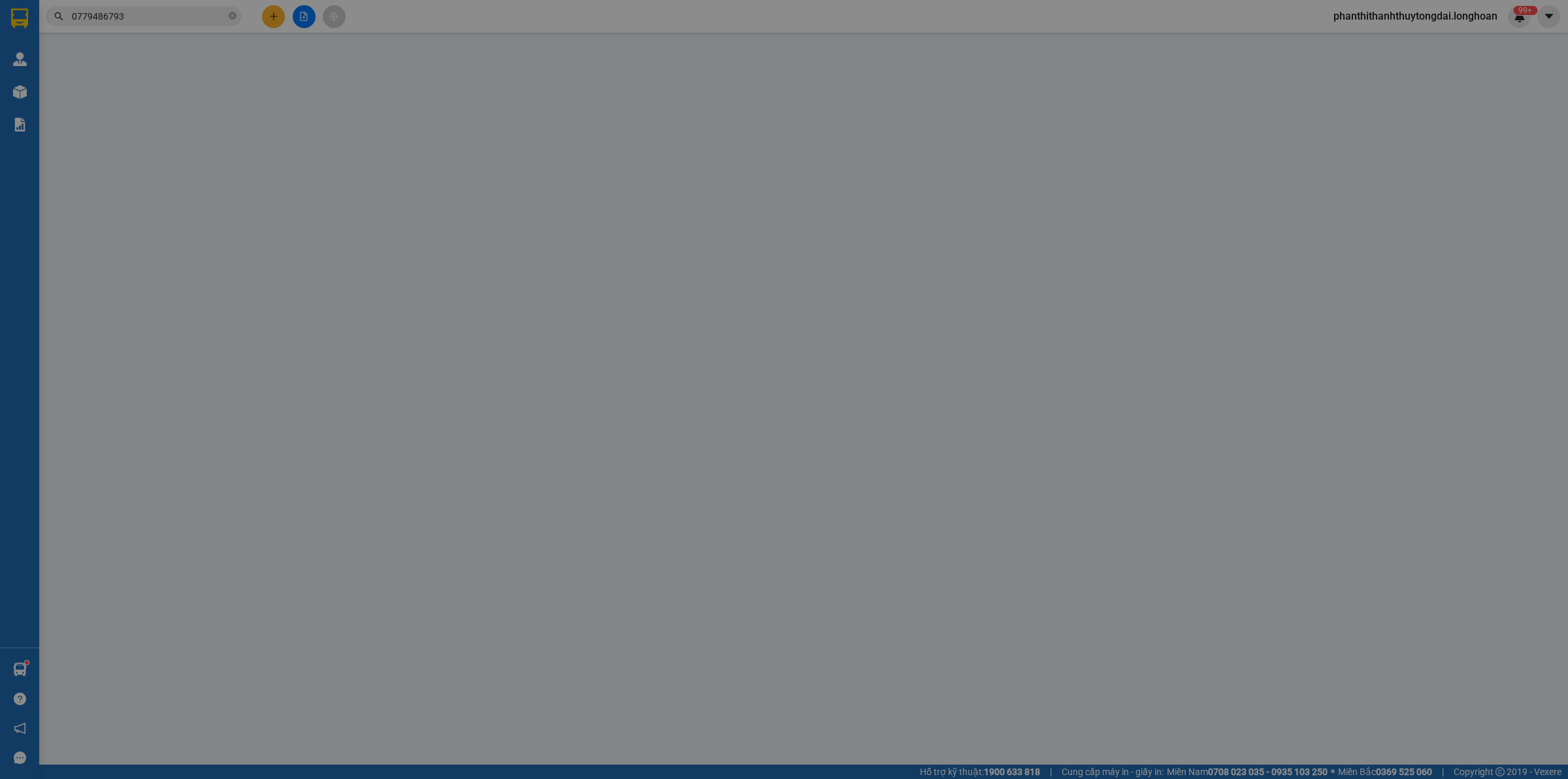
type input "[PERSON_NAME]"
checkbox input "true"
type input "đ/c: 15 [GEOGRAPHIC_DATA] , thị trấn [GEOGRAPHIC_DATA], [GEOGRAPHIC_DATA], [GEO…"
type input "640.000"
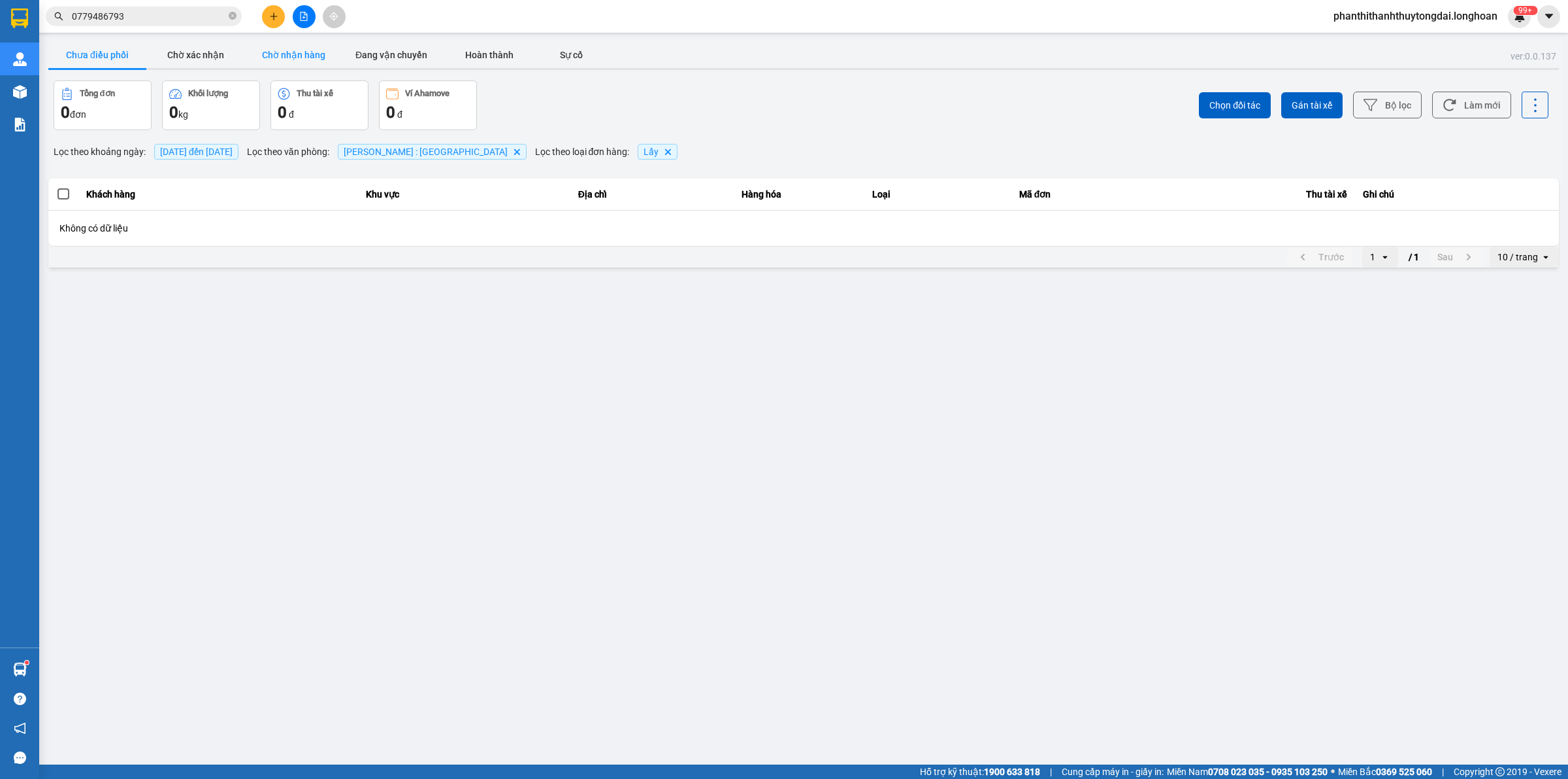
click at [289, 47] on button "Chờ nhận hàng" at bounding box center [293, 54] width 98 height 26
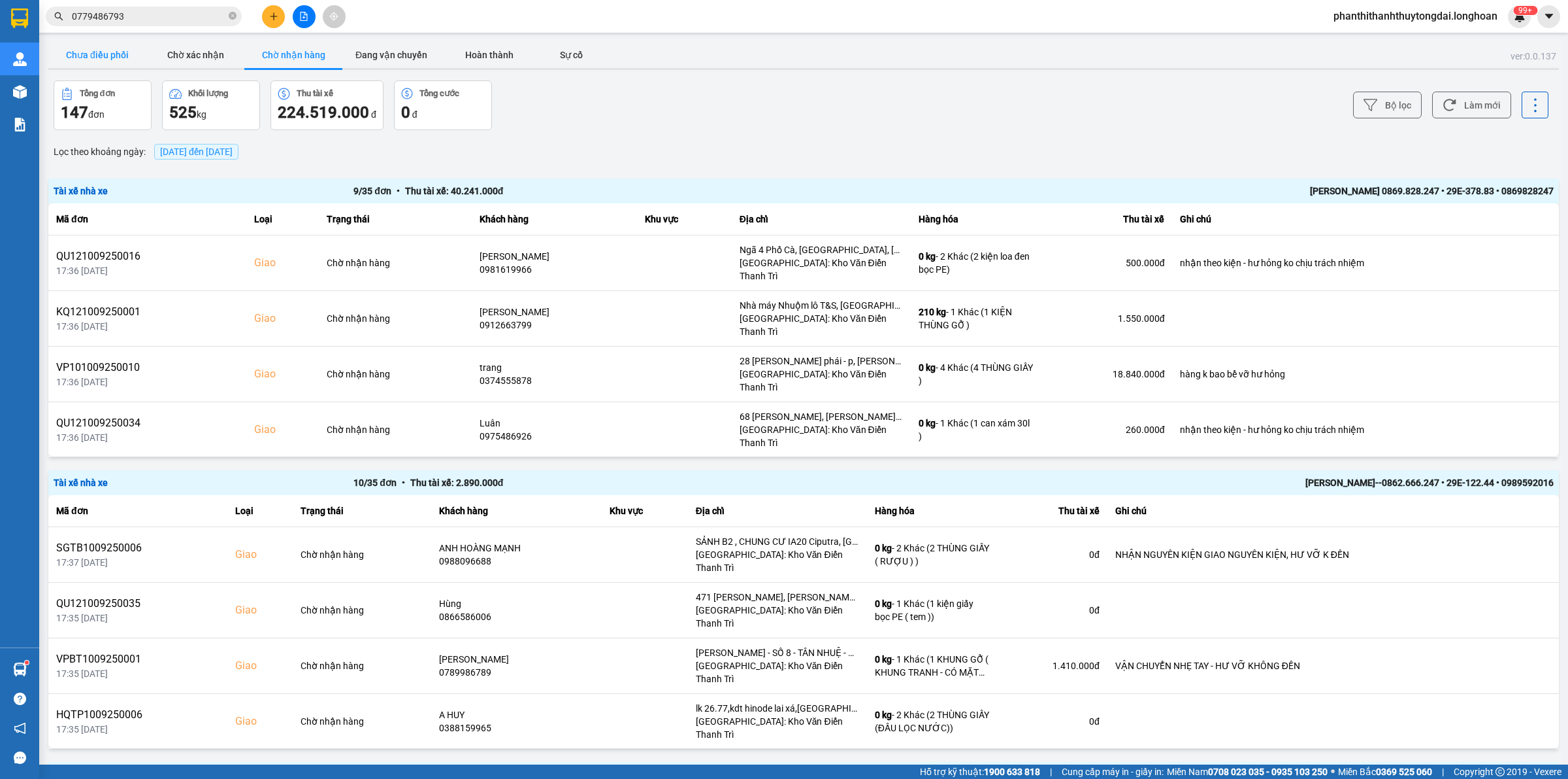
click at [102, 60] on button "Chưa điều phối" at bounding box center [97, 54] width 98 height 26
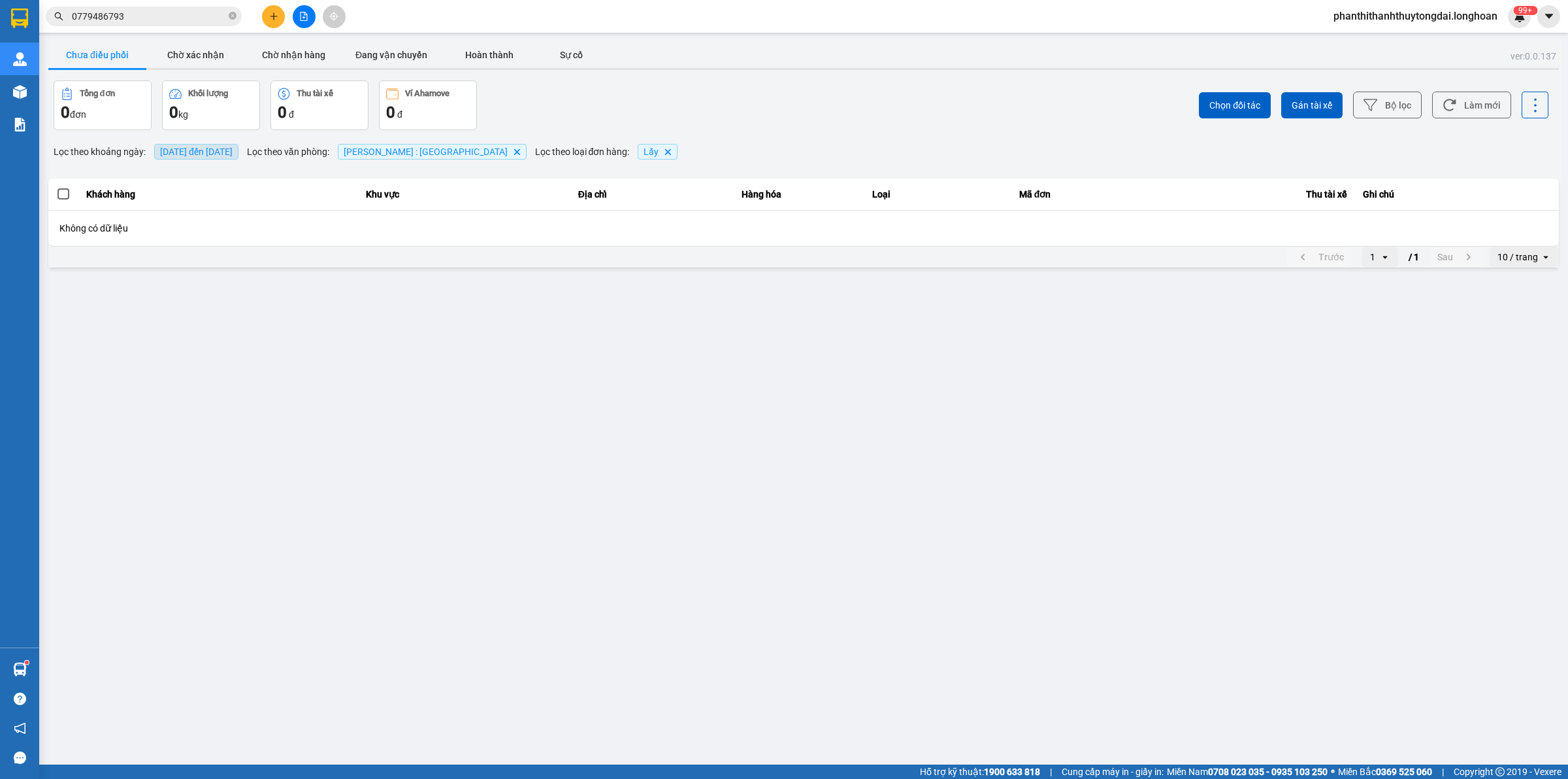
click at [219, 147] on span "[DATE] đến [DATE]" at bounding box center [196, 151] width 73 height 10
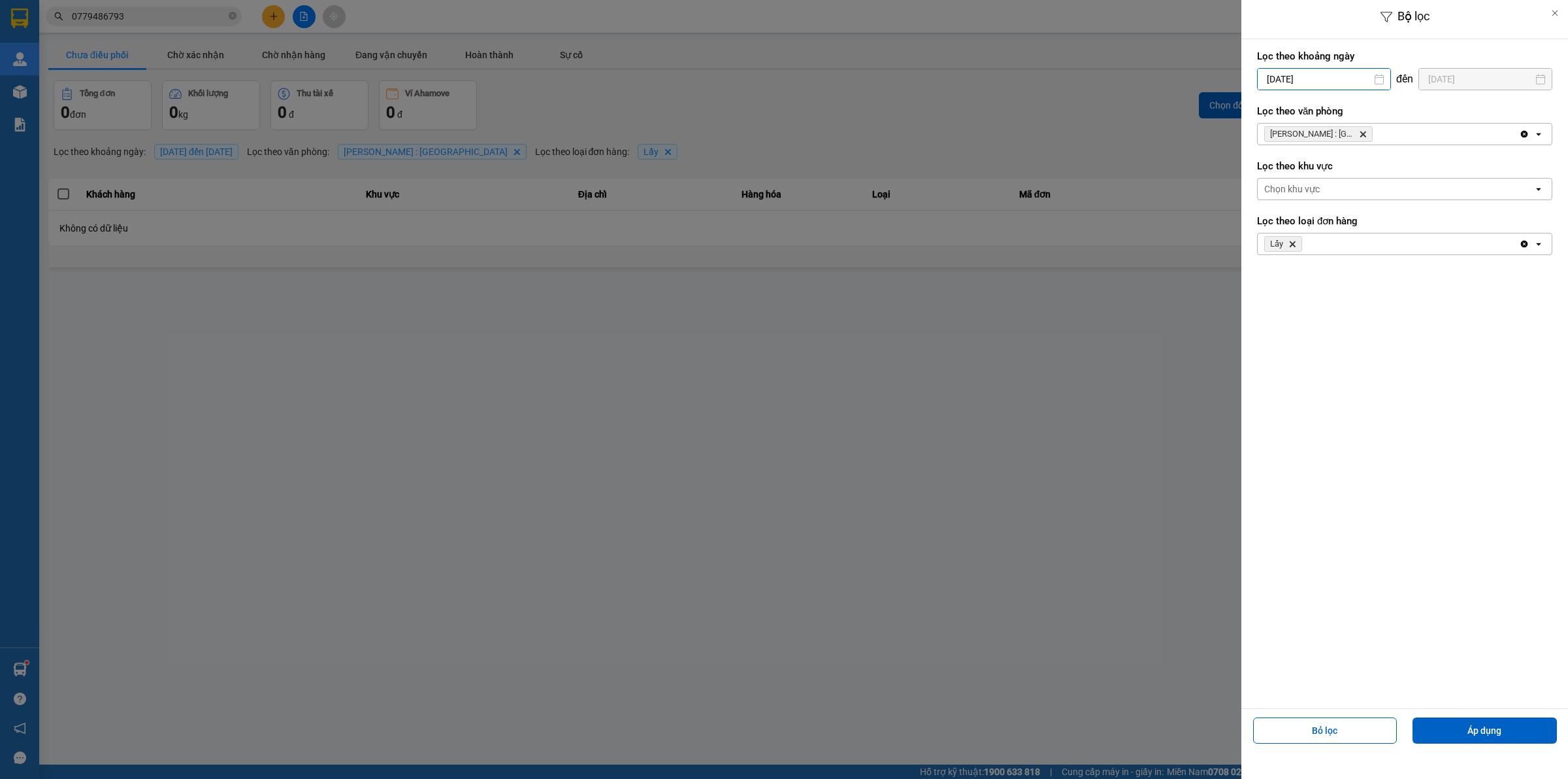
click at [1314, 82] on input "[DATE]" at bounding box center [1324, 79] width 133 height 21
click at [1261, 111] on icon "Previous month." at bounding box center [1263, 112] width 8 height 7
click at [1369, 172] on div "1" at bounding box center [1369, 174] width 19 height 16
type input "[DATE]"
click at [1467, 731] on button "Áp dụng" at bounding box center [1484, 730] width 145 height 26
